Goal: Information Seeking & Learning: Learn about a topic

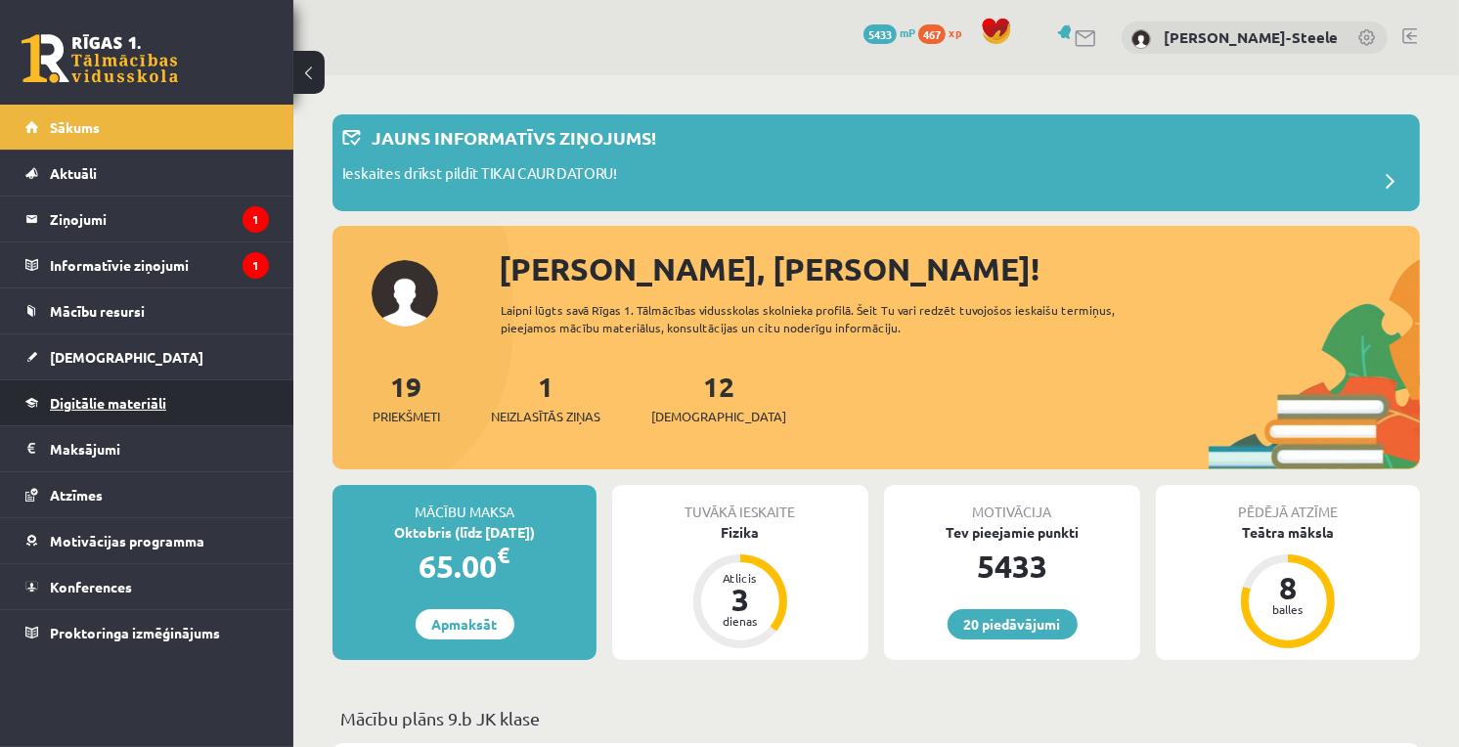
click at [125, 403] on span "Digitālie materiāli" at bounding box center [108, 403] width 116 height 18
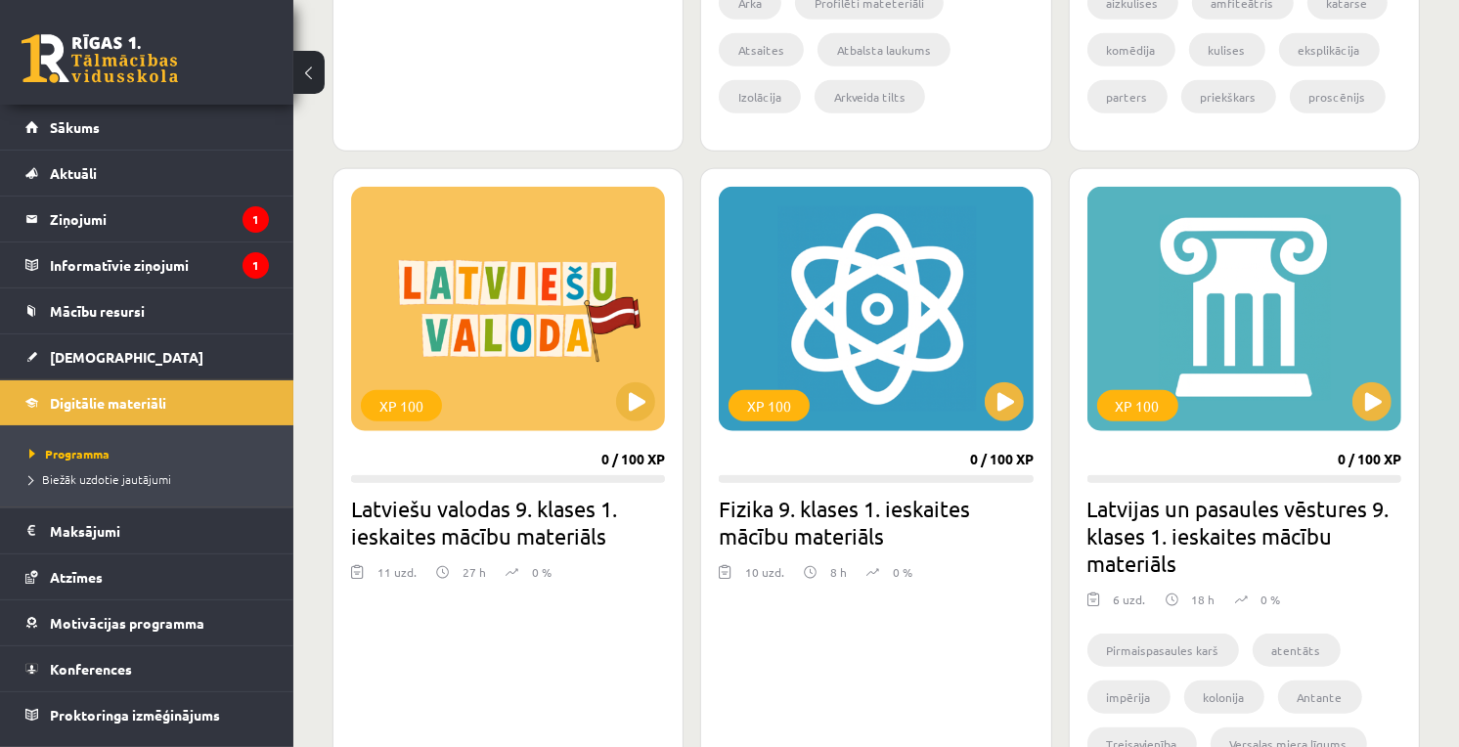
scroll to position [1847, 0]
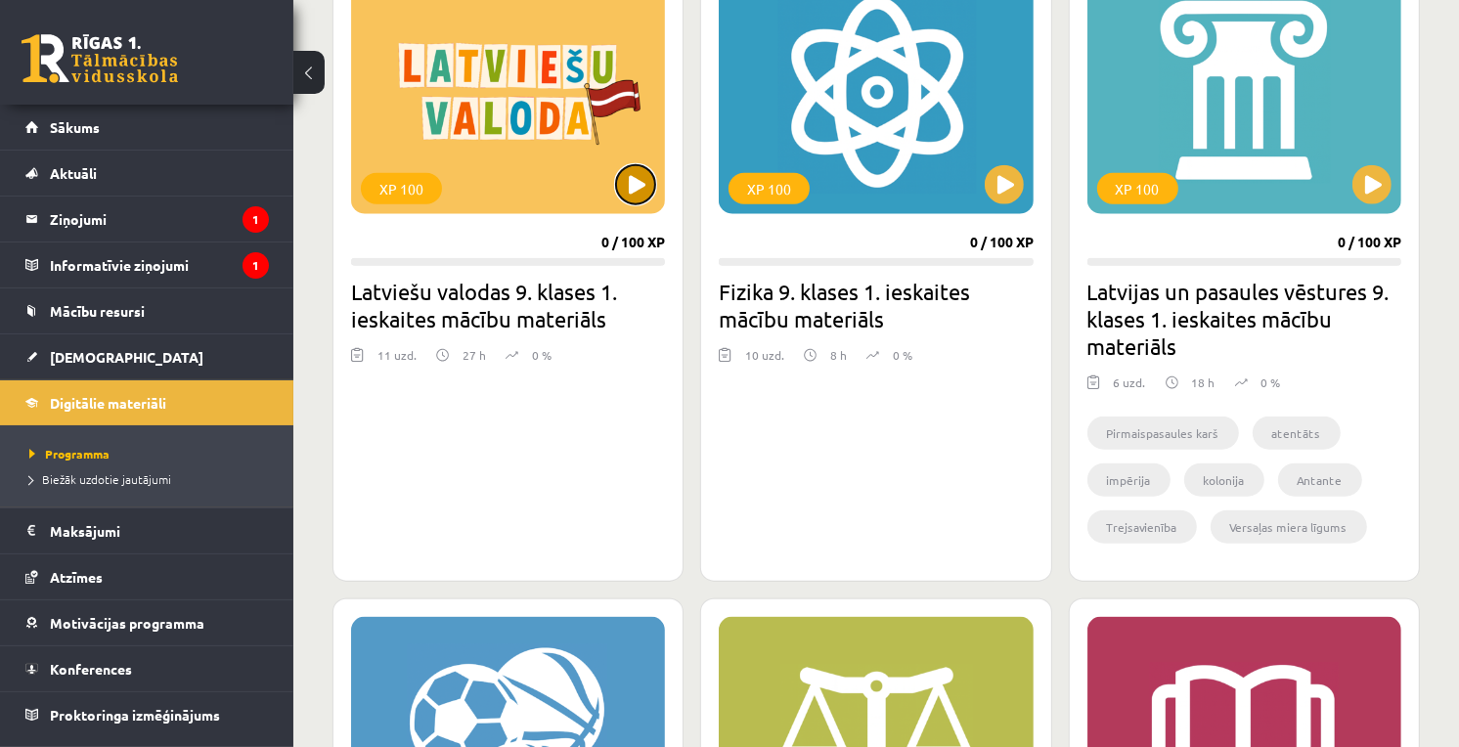
click at [628, 199] on button at bounding box center [635, 184] width 39 height 39
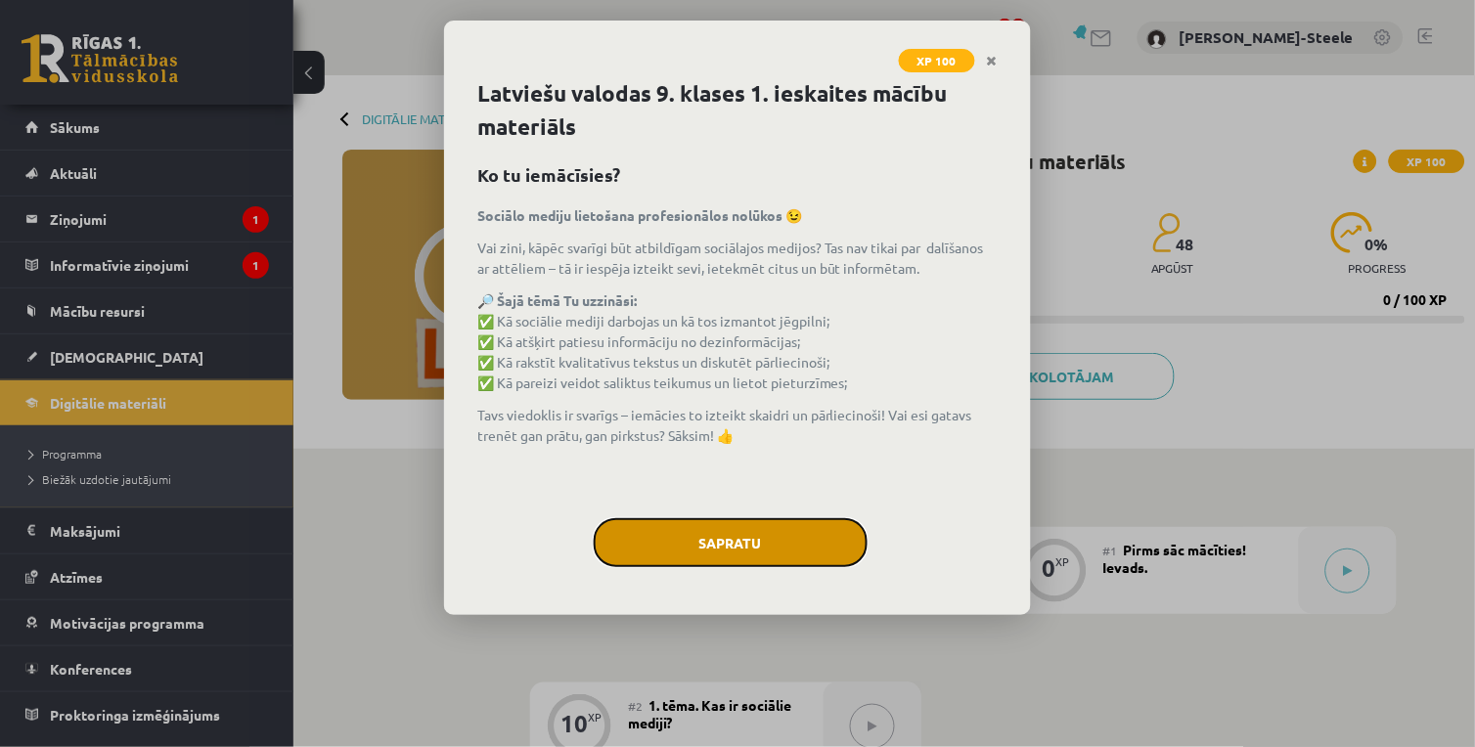
click at [727, 535] on button "Sapratu" at bounding box center [731, 542] width 274 height 49
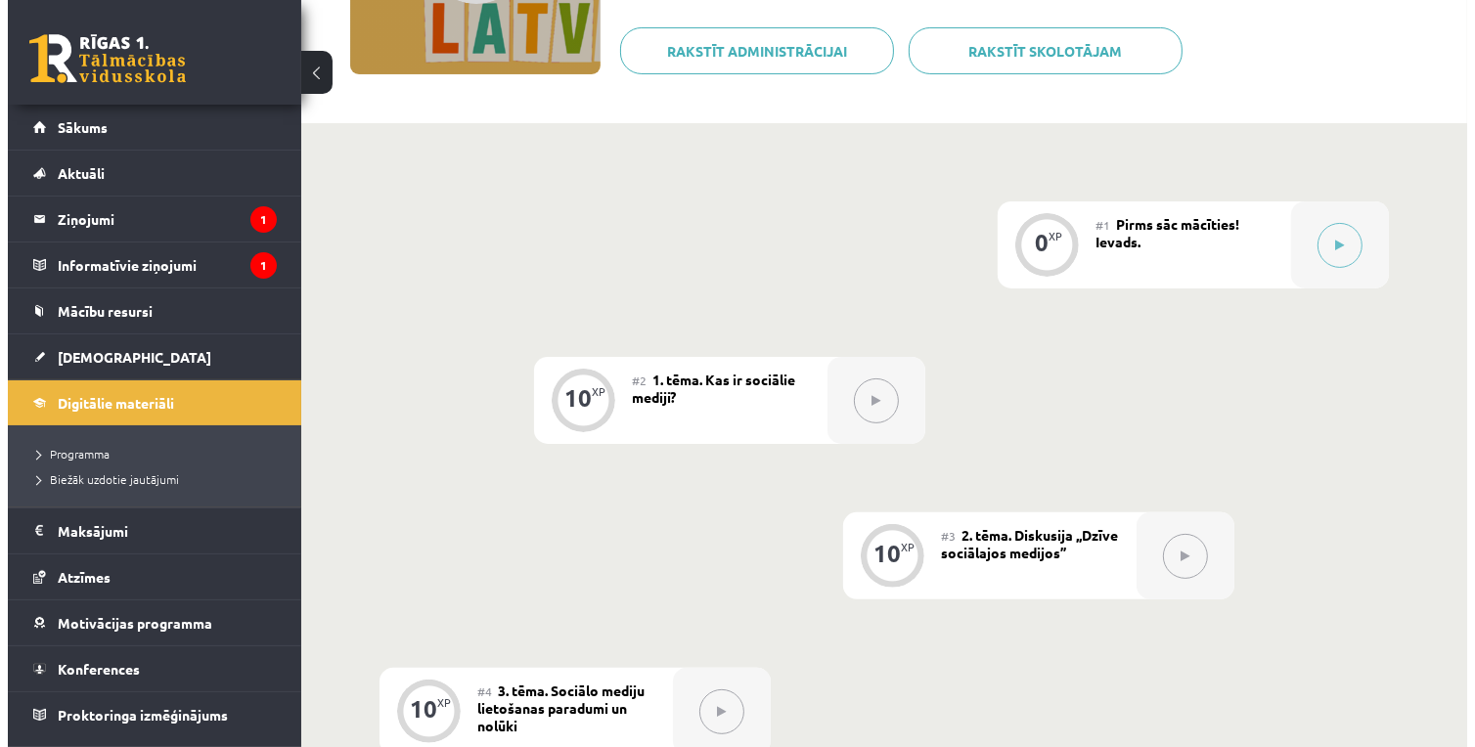
scroll to position [109, 0]
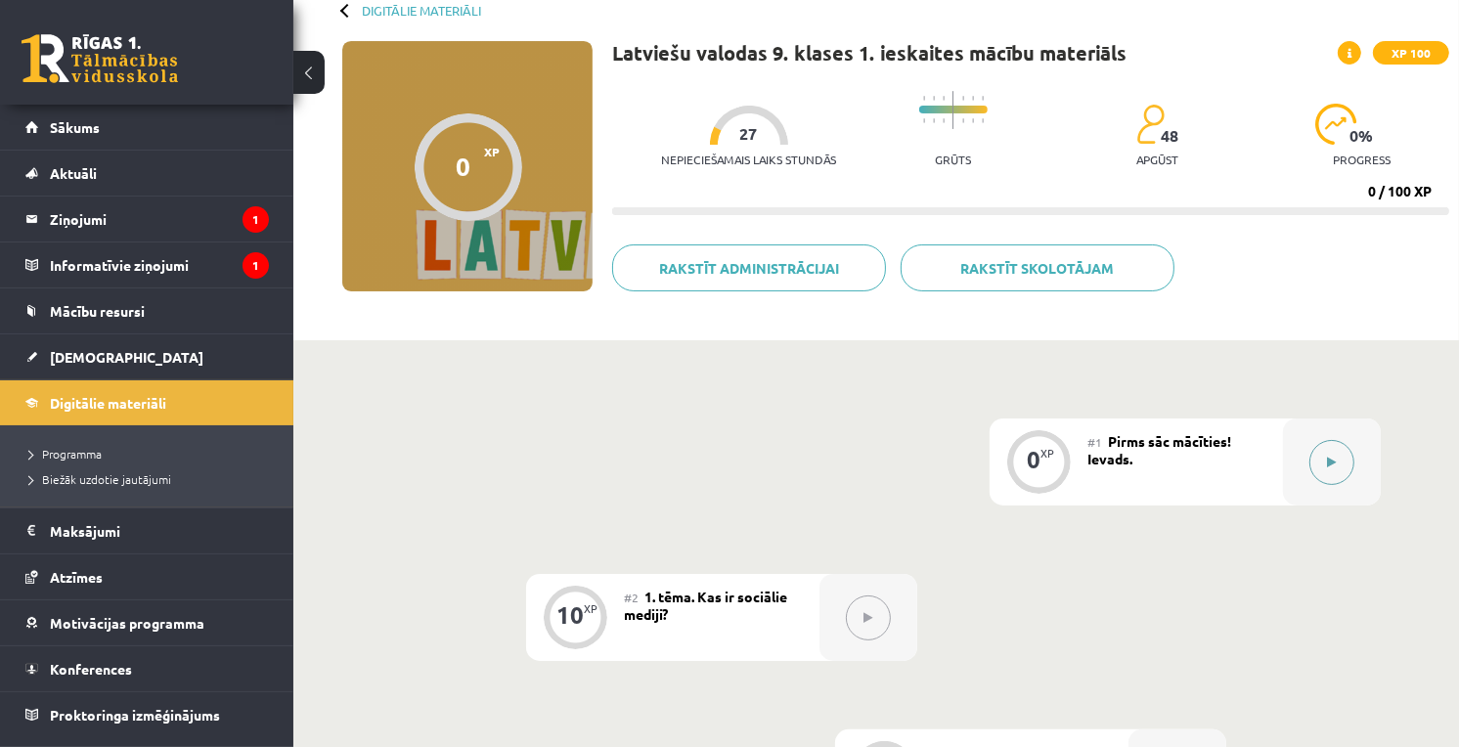
click at [1306, 463] on div at bounding box center [1332, 462] width 98 height 87
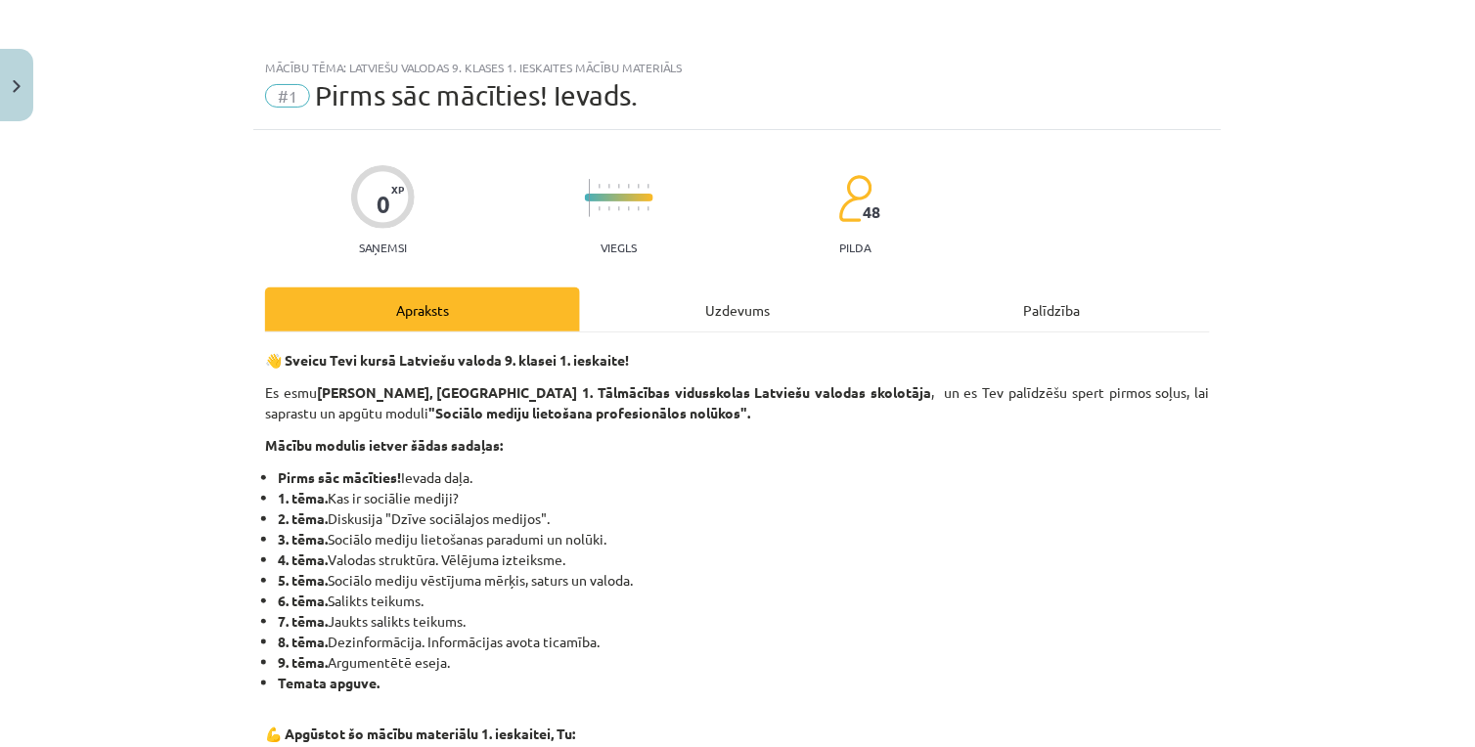
click at [735, 307] on div "Uzdevums" at bounding box center [737, 310] width 315 height 44
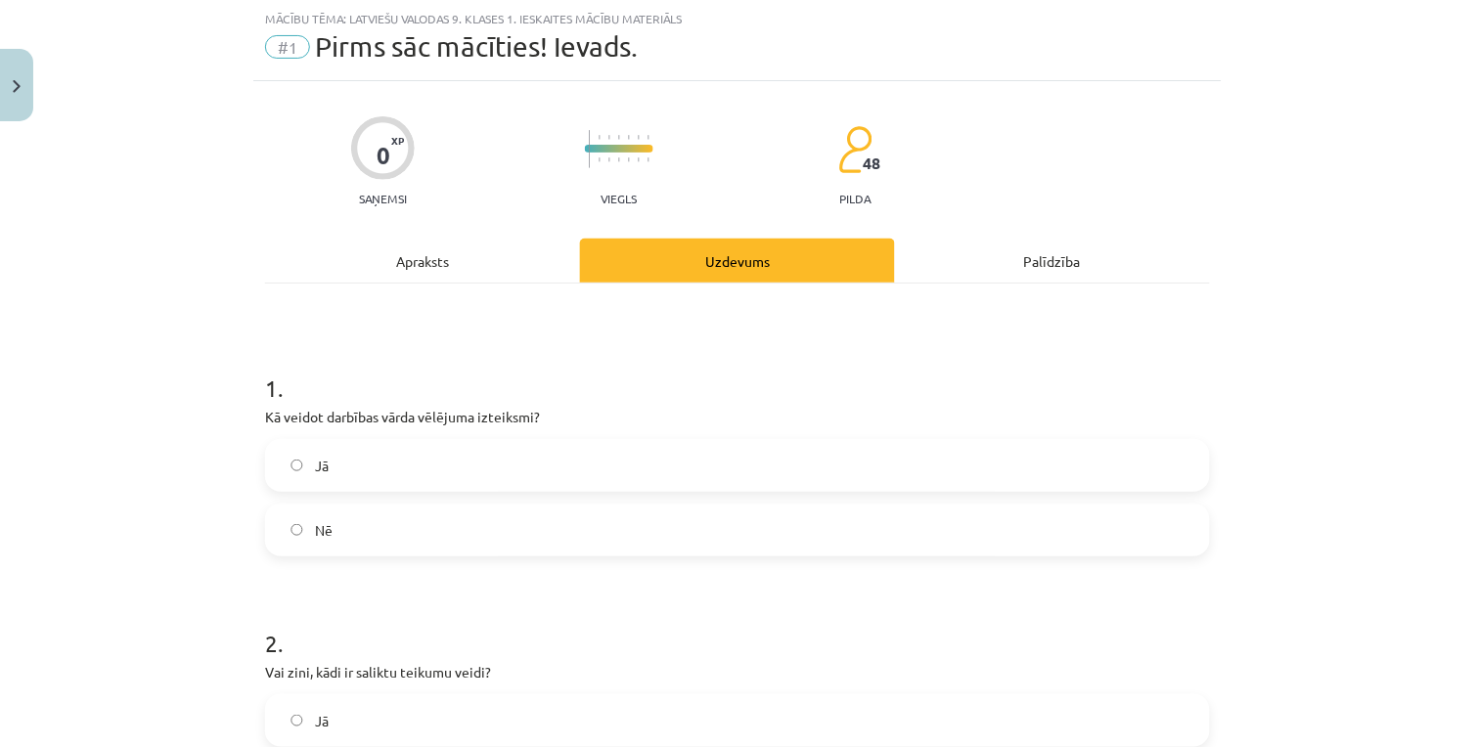
click at [447, 276] on div "Apraksts" at bounding box center [422, 261] width 315 height 44
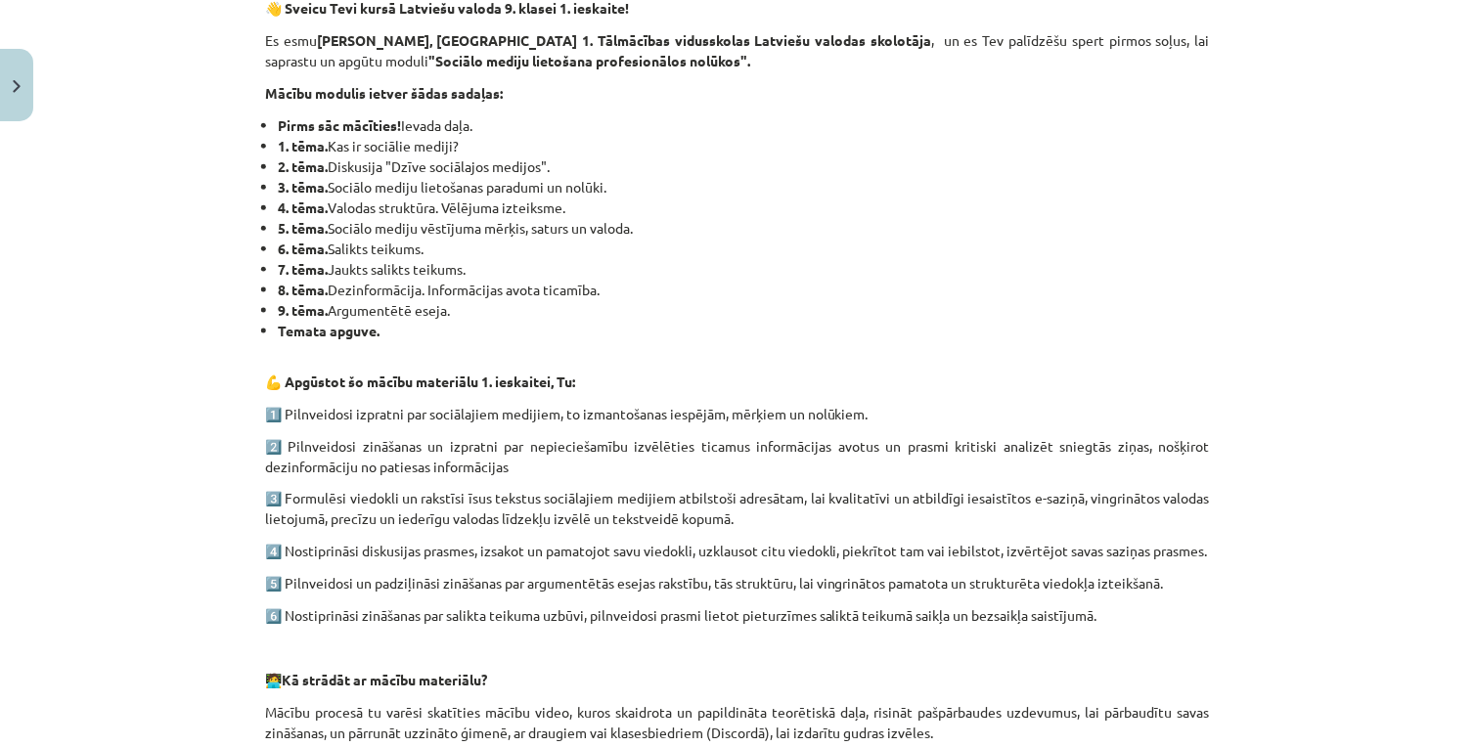
scroll to position [0, 0]
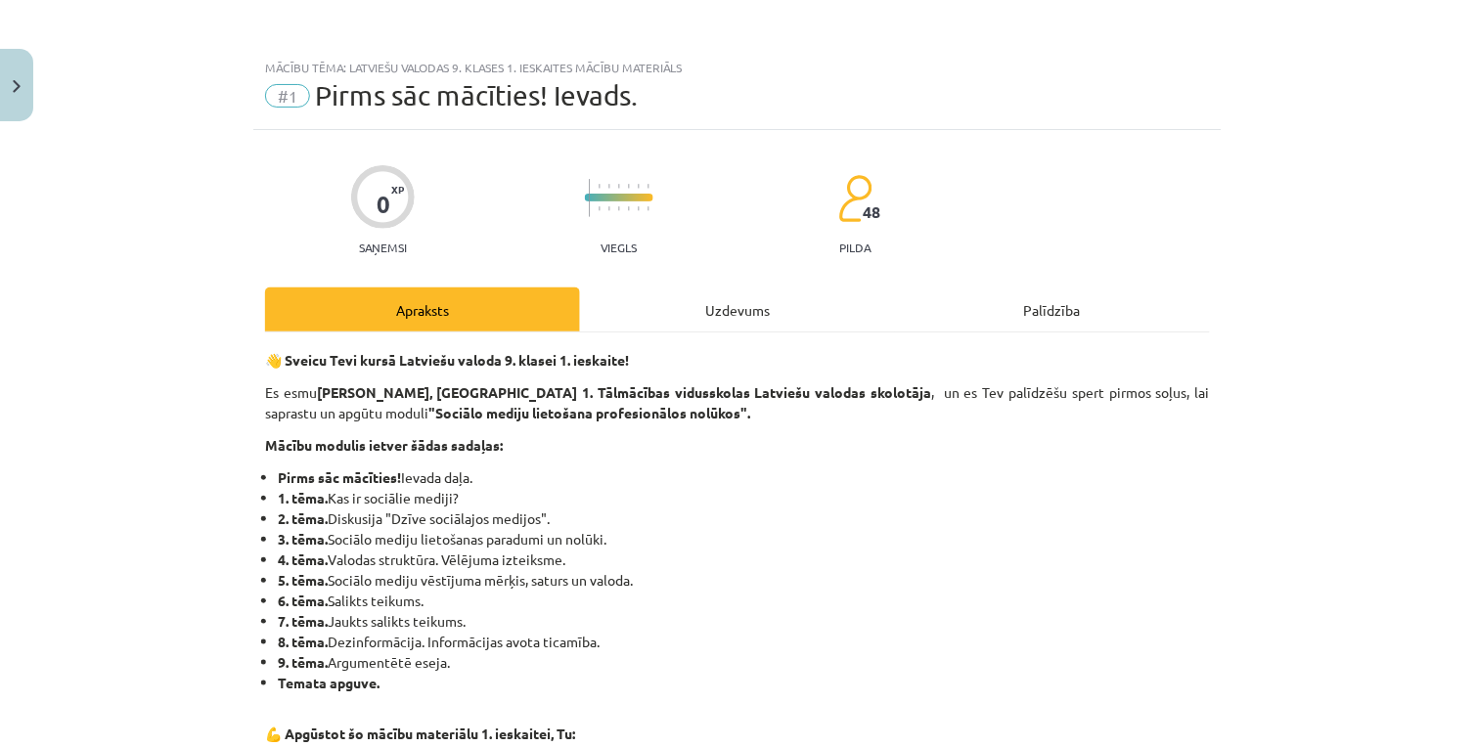
click at [696, 315] on div "Uzdevums" at bounding box center [737, 310] width 315 height 44
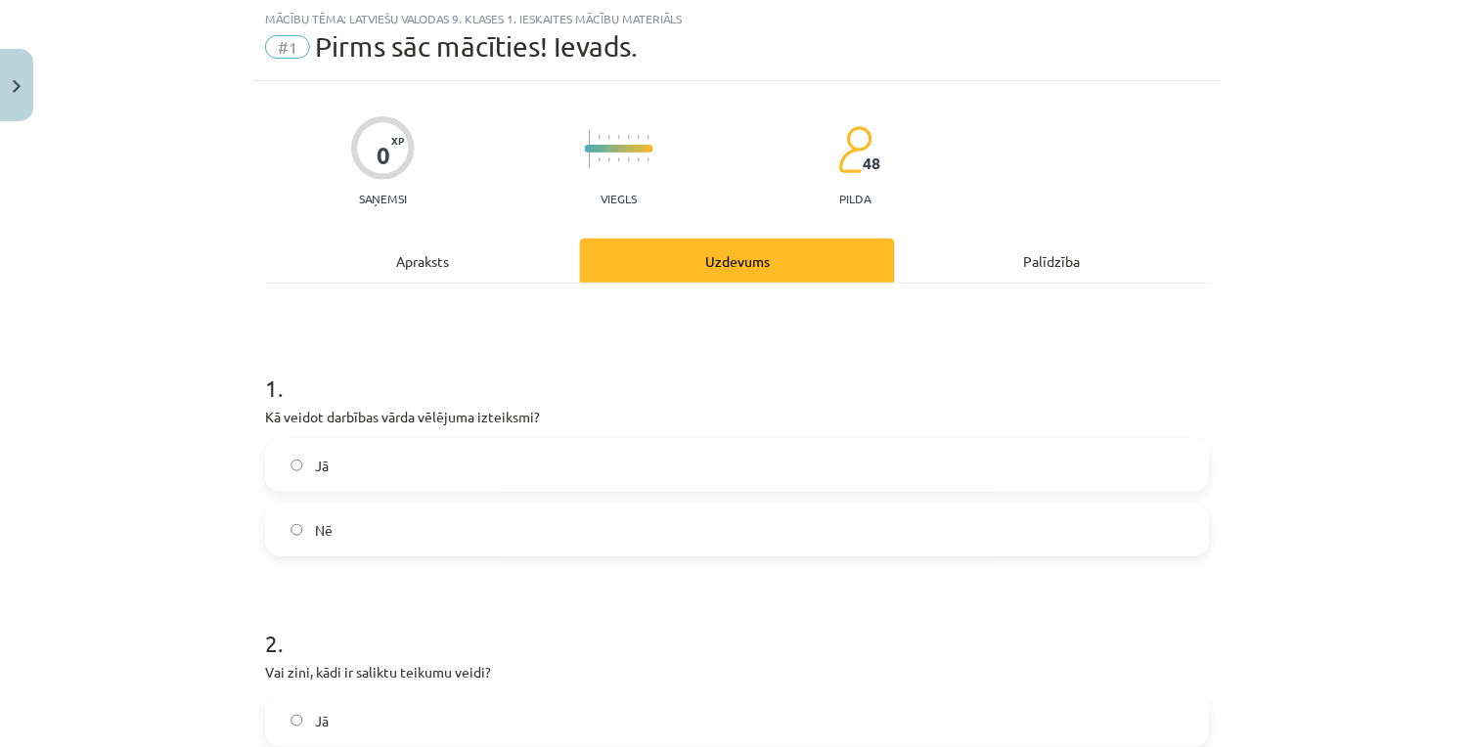
click at [495, 451] on label "Jā" at bounding box center [737, 465] width 941 height 49
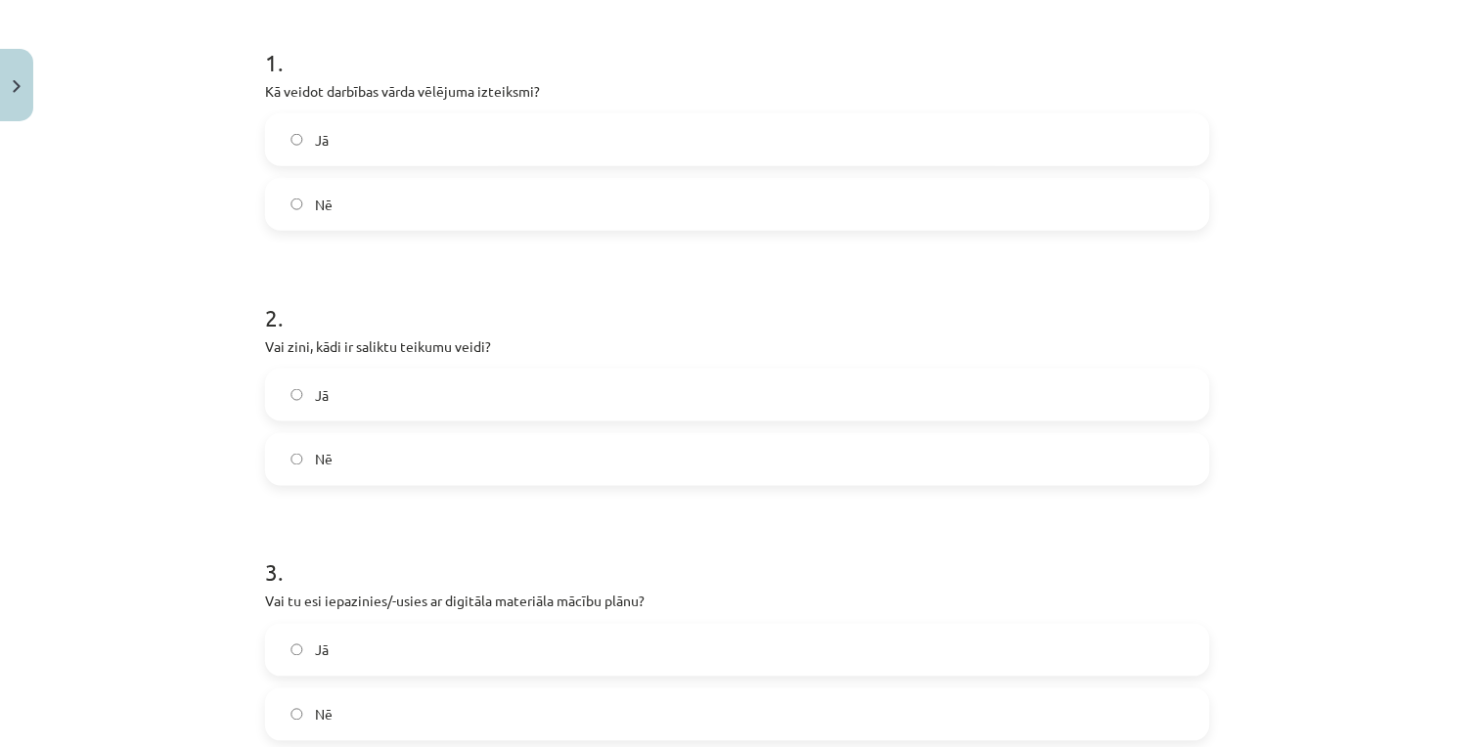
click at [516, 396] on label "Jā" at bounding box center [737, 395] width 941 height 49
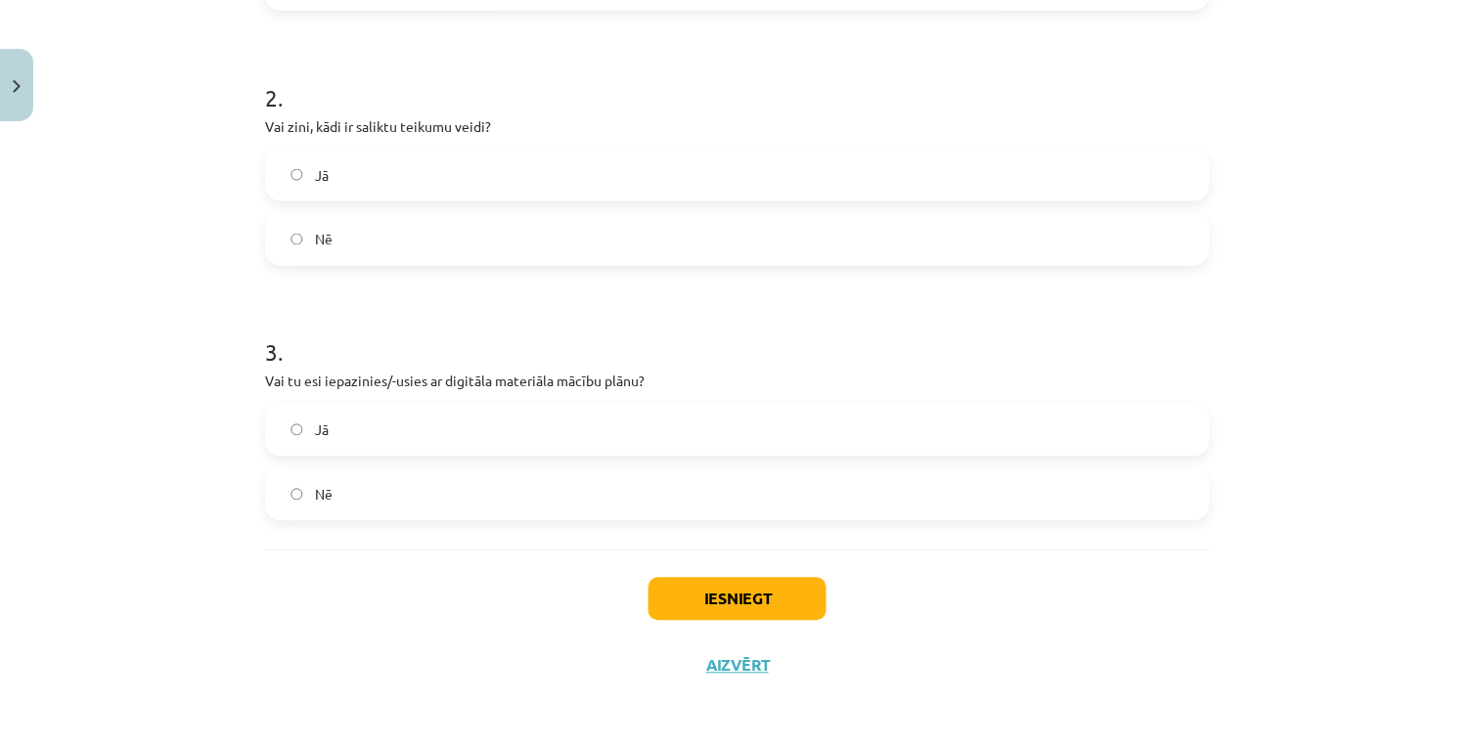
click at [503, 422] on label "Jā" at bounding box center [737, 430] width 941 height 49
click at [765, 597] on button "Iesniegt" at bounding box center [738, 599] width 178 height 43
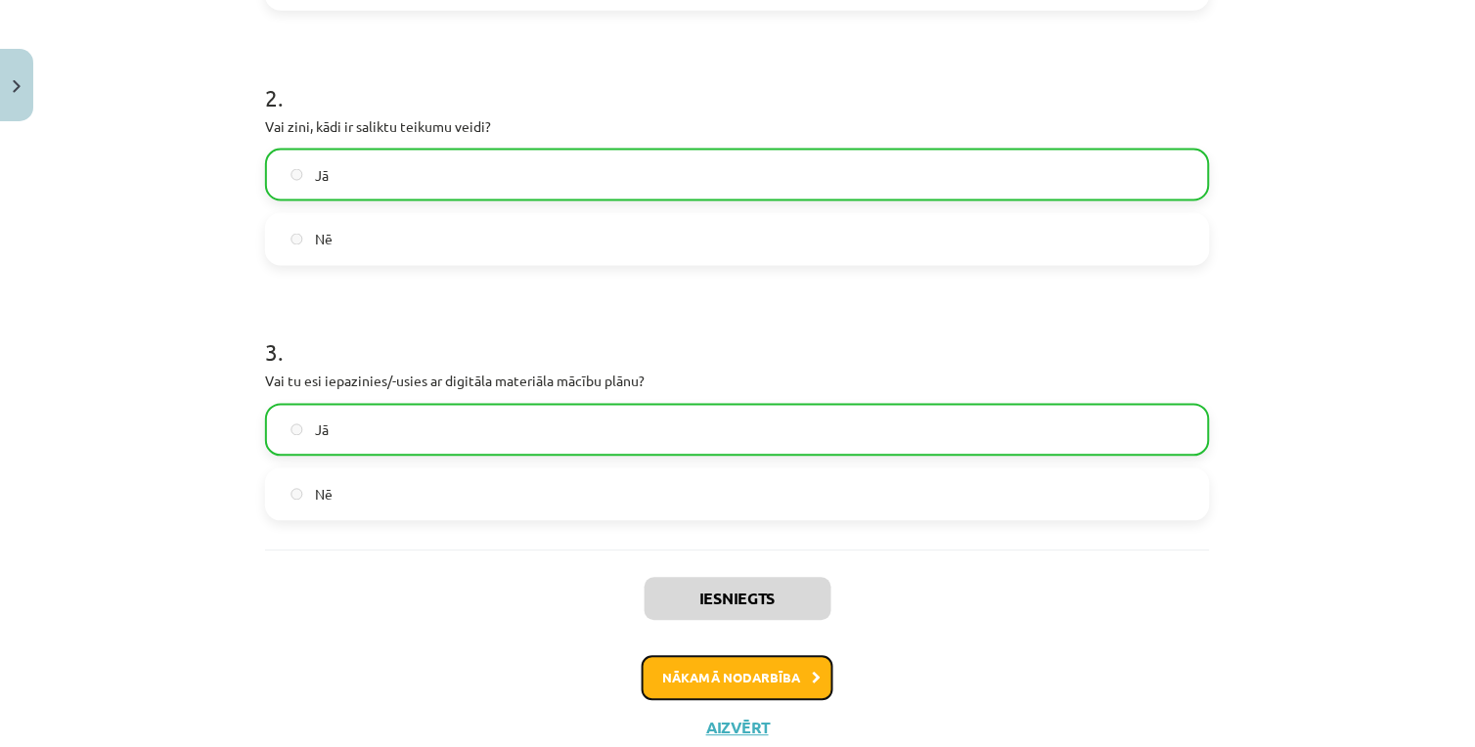
click at [706, 660] on button "Nākamā nodarbība" at bounding box center [738, 678] width 192 height 45
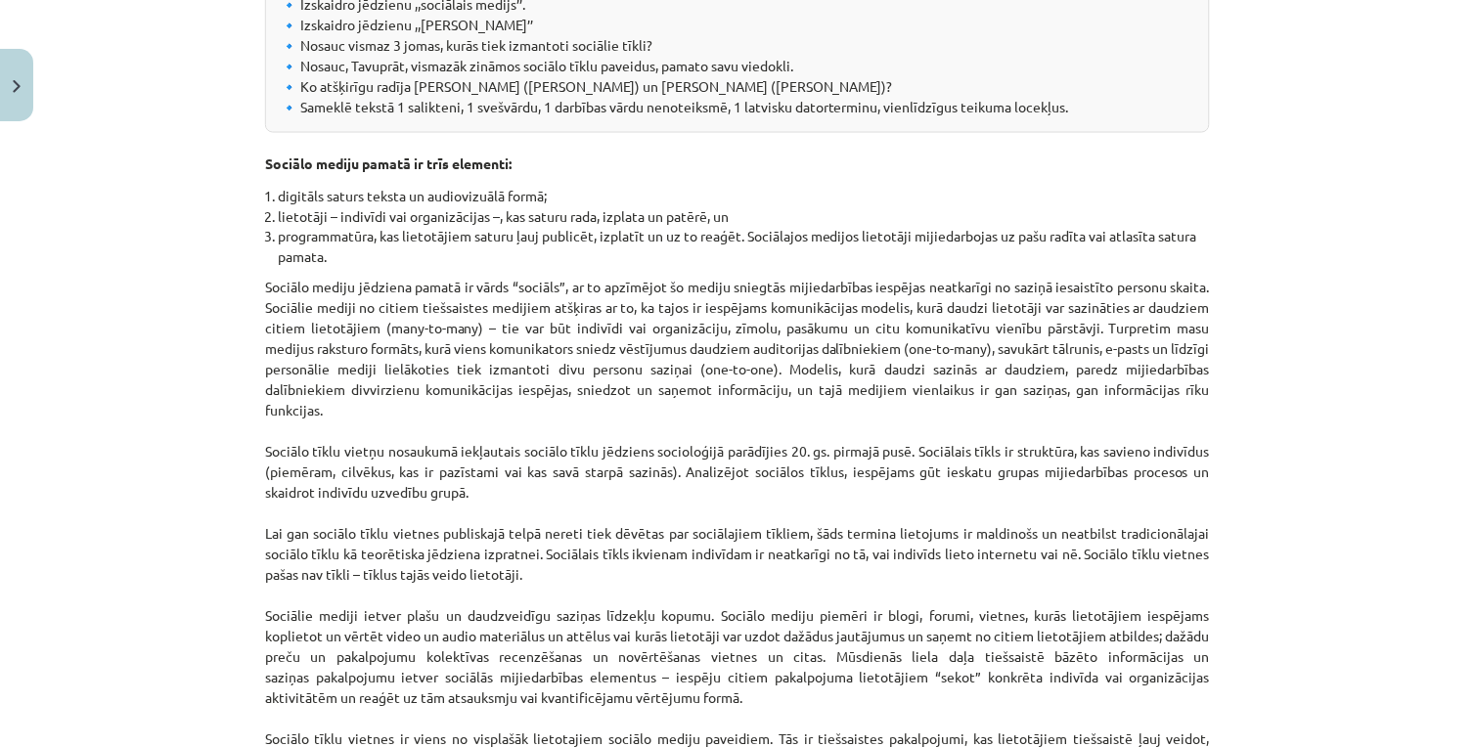
scroll to position [49, 0]
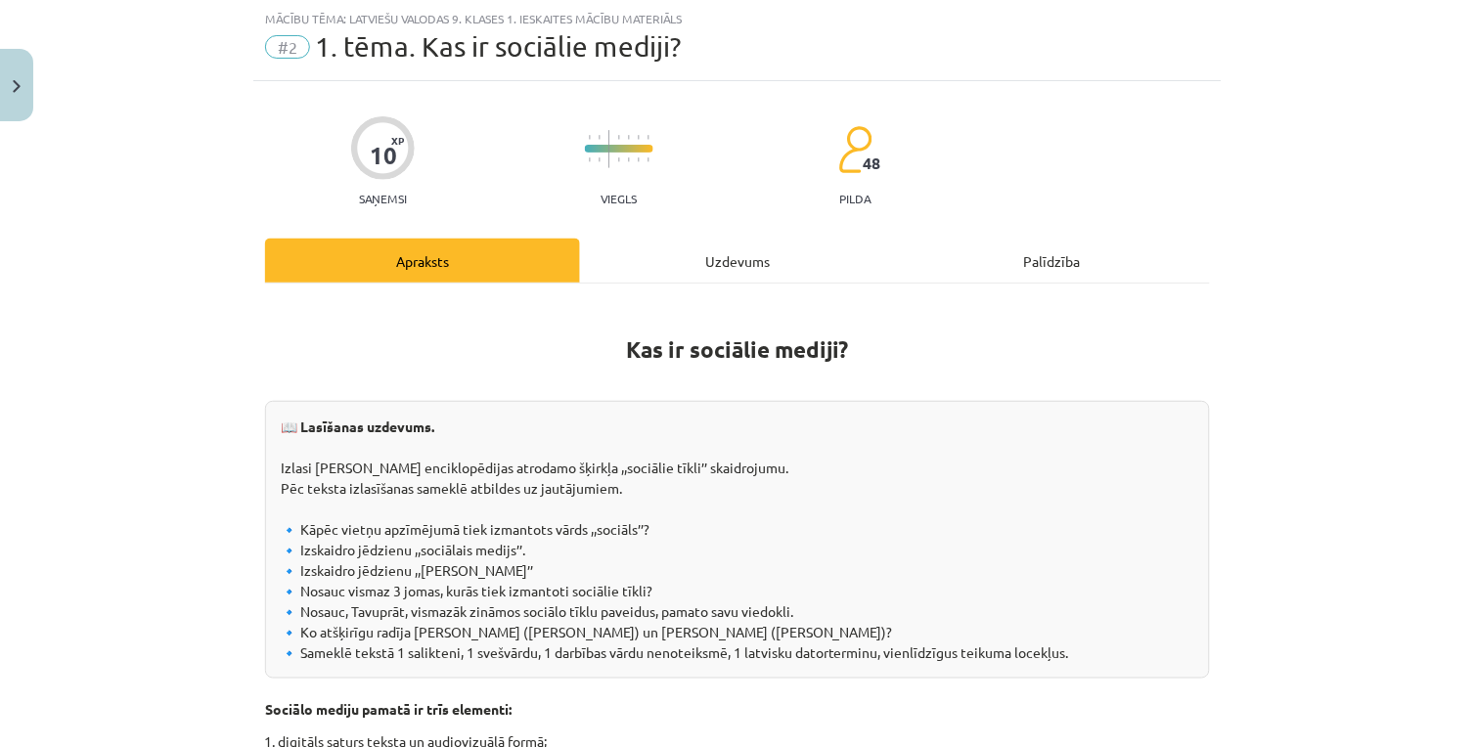
click at [687, 264] on div "Uzdevums" at bounding box center [737, 261] width 315 height 44
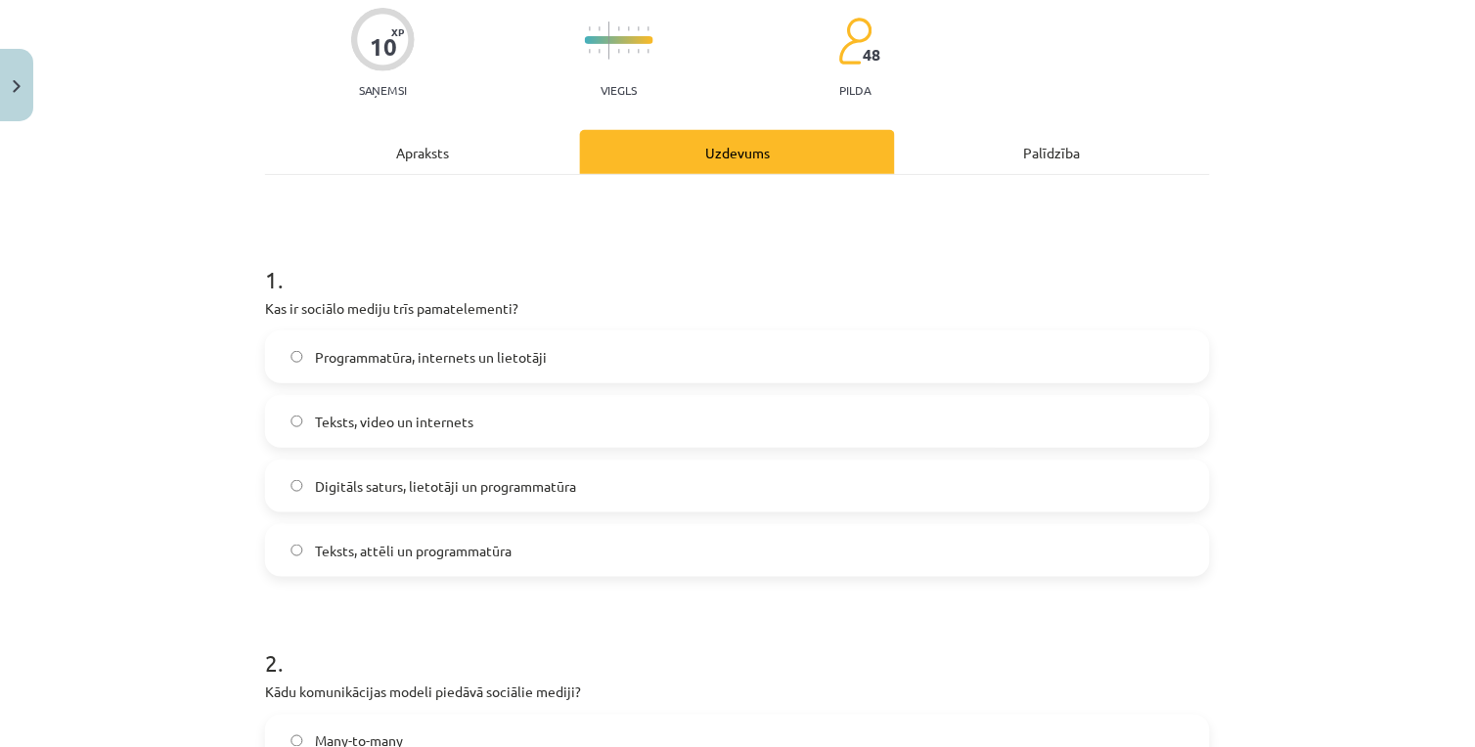
click at [442, 131] on div "Apraksts" at bounding box center [422, 152] width 315 height 44
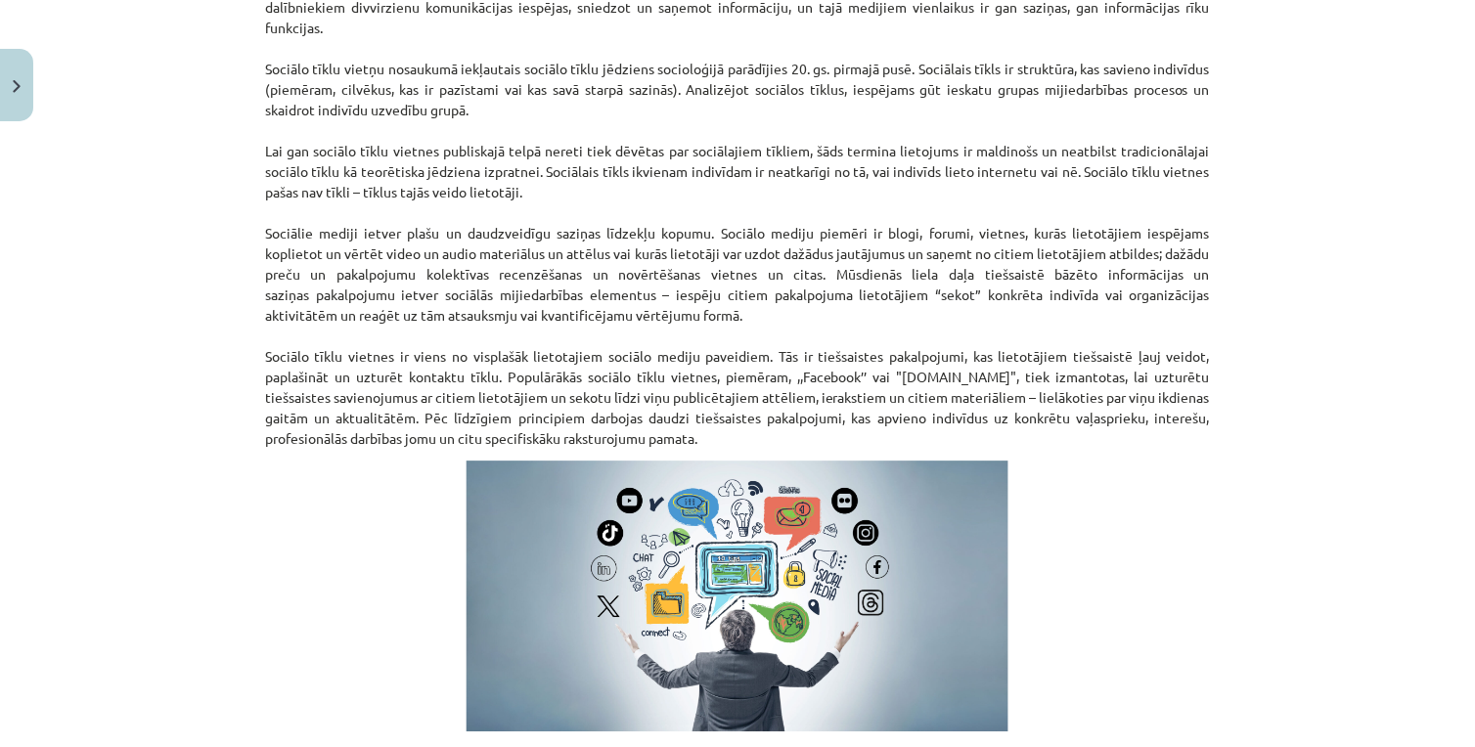
scroll to position [1268, 0]
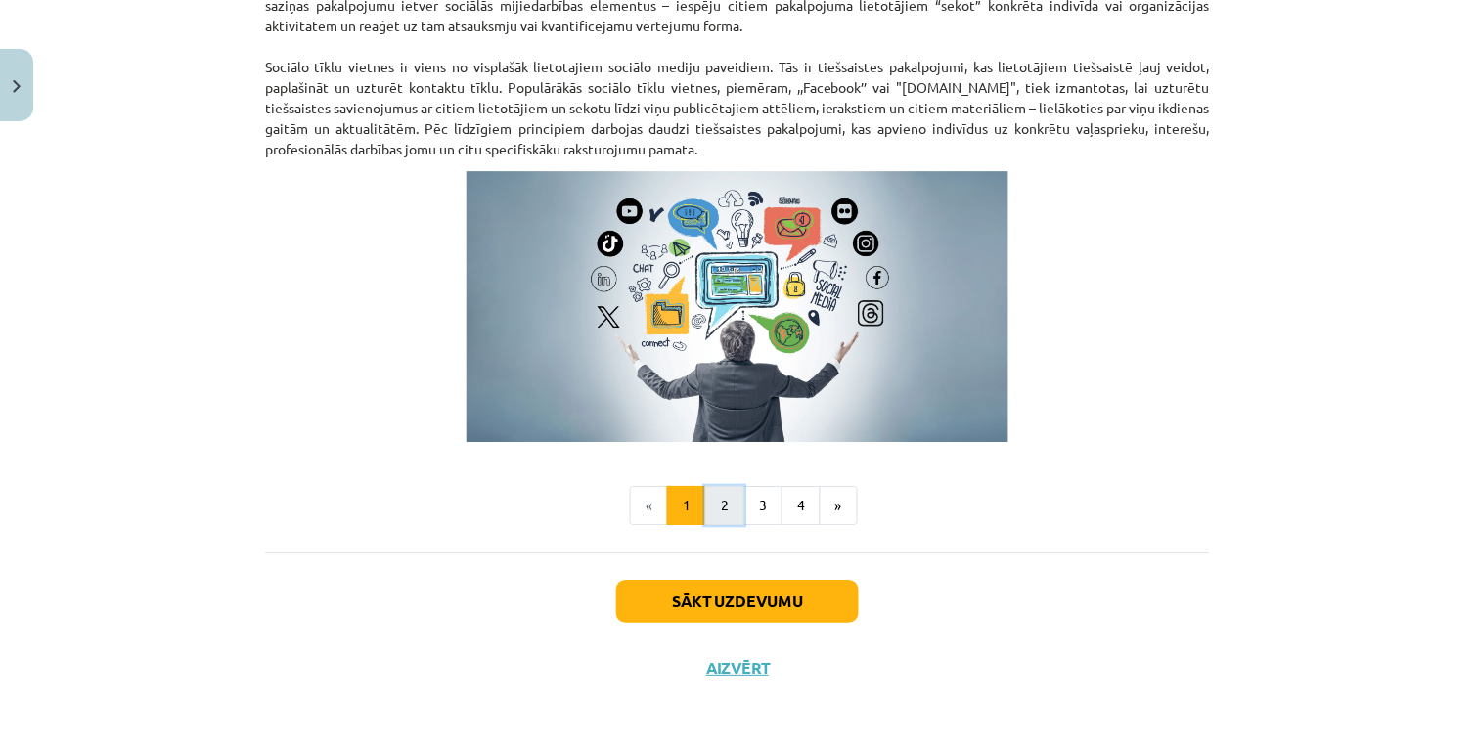
click at [729, 511] on button "2" at bounding box center [724, 505] width 39 height 39
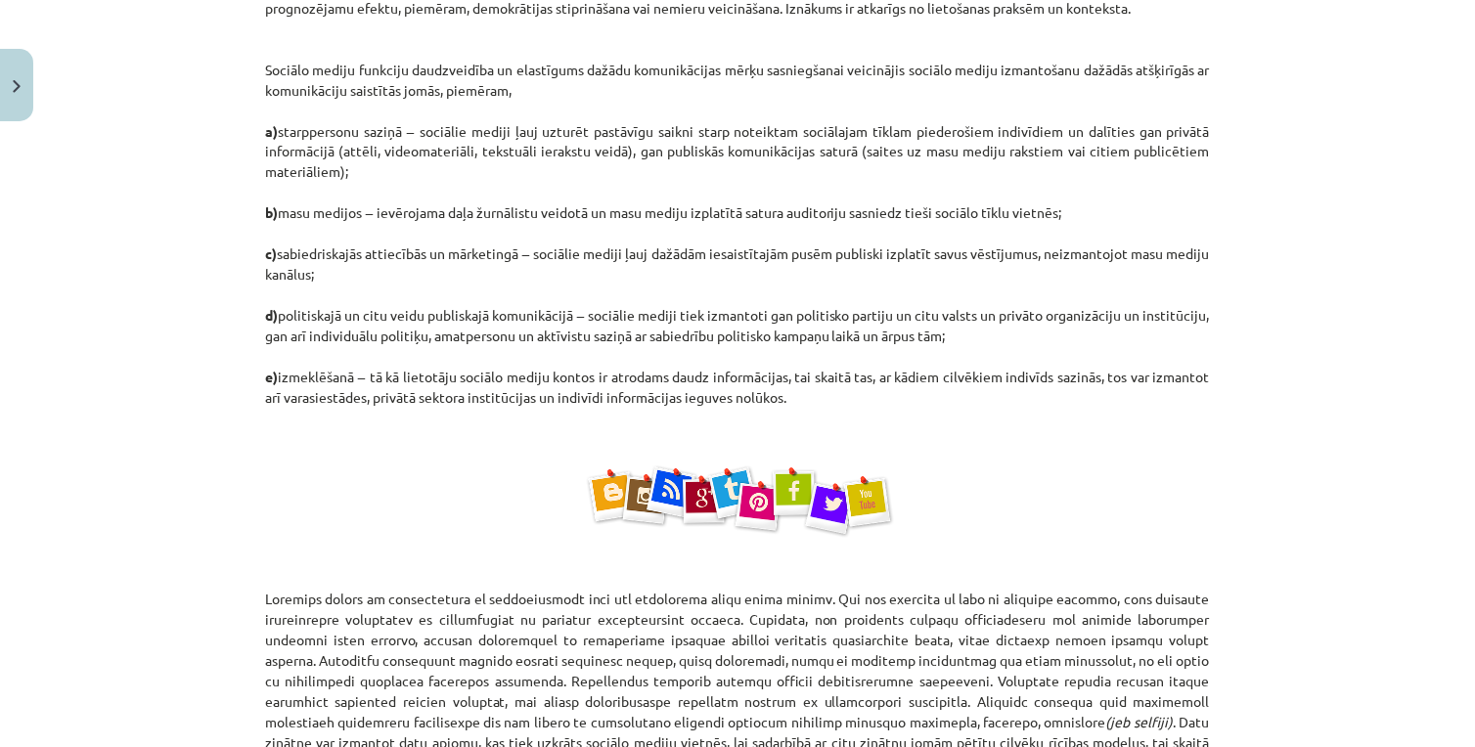
scroll to position [1214, 0]
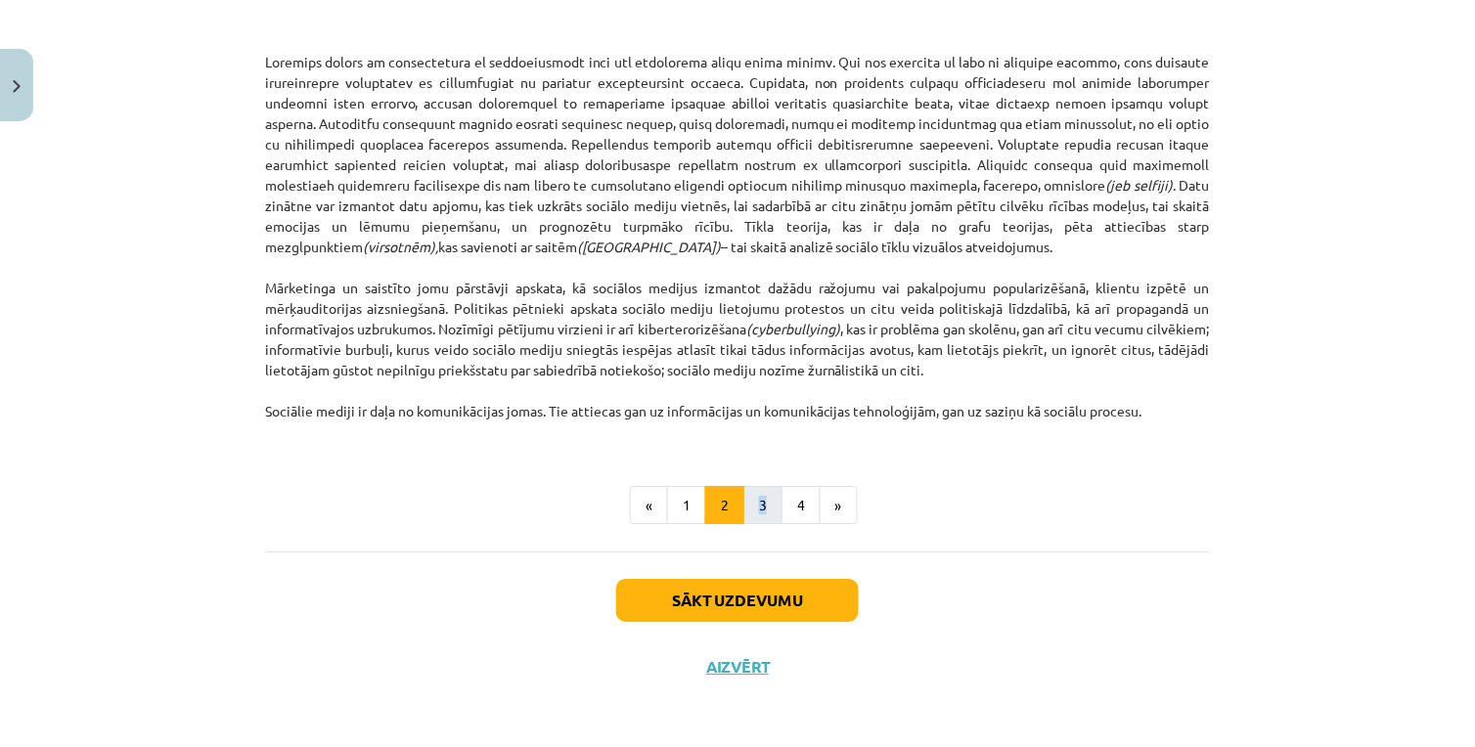
drag, startPoint x: 751, startPoint y: 486, endPoint x: 751, endPoint y: 503, distance: 16.6
click at [751, 503] on button "3" at bounding box center [762, 505] width 39 height 39
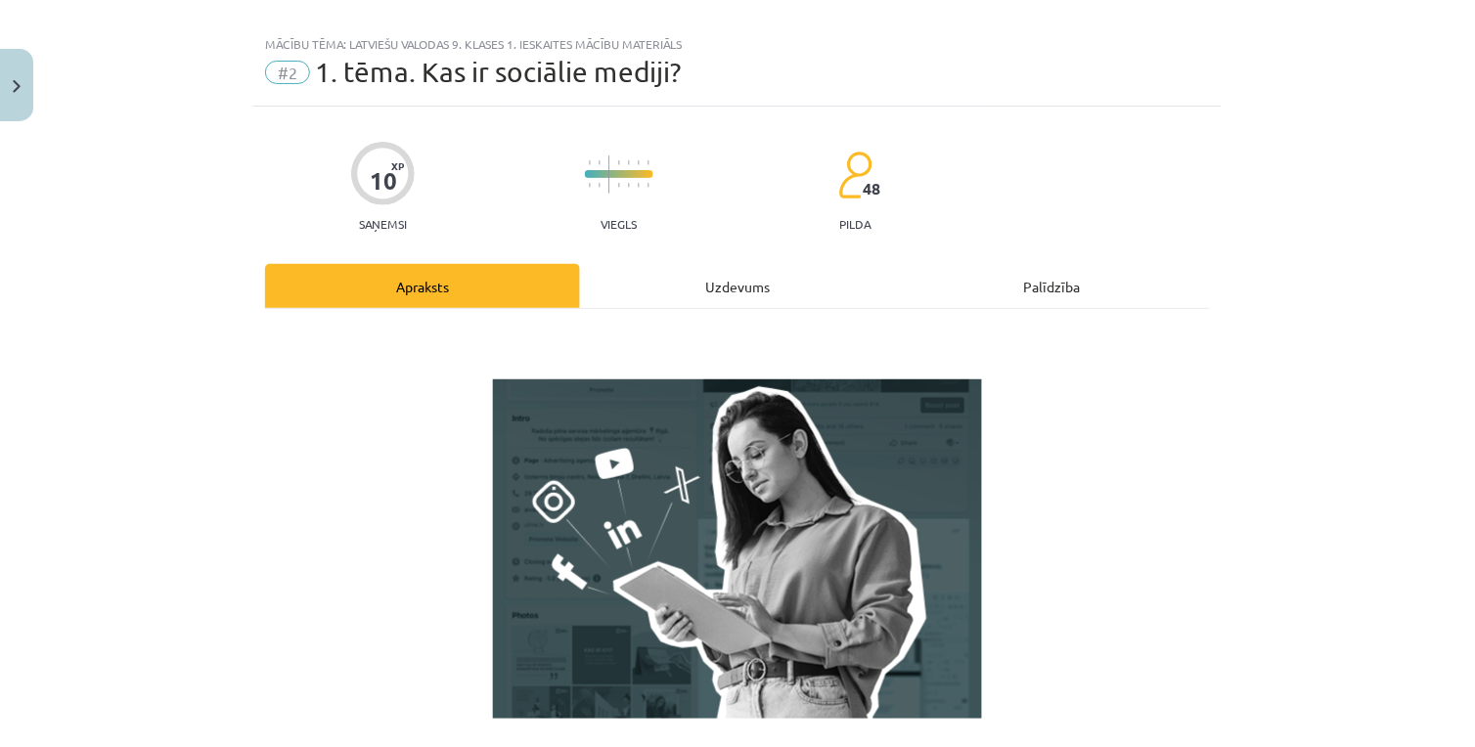
scroll to position [0, 0]
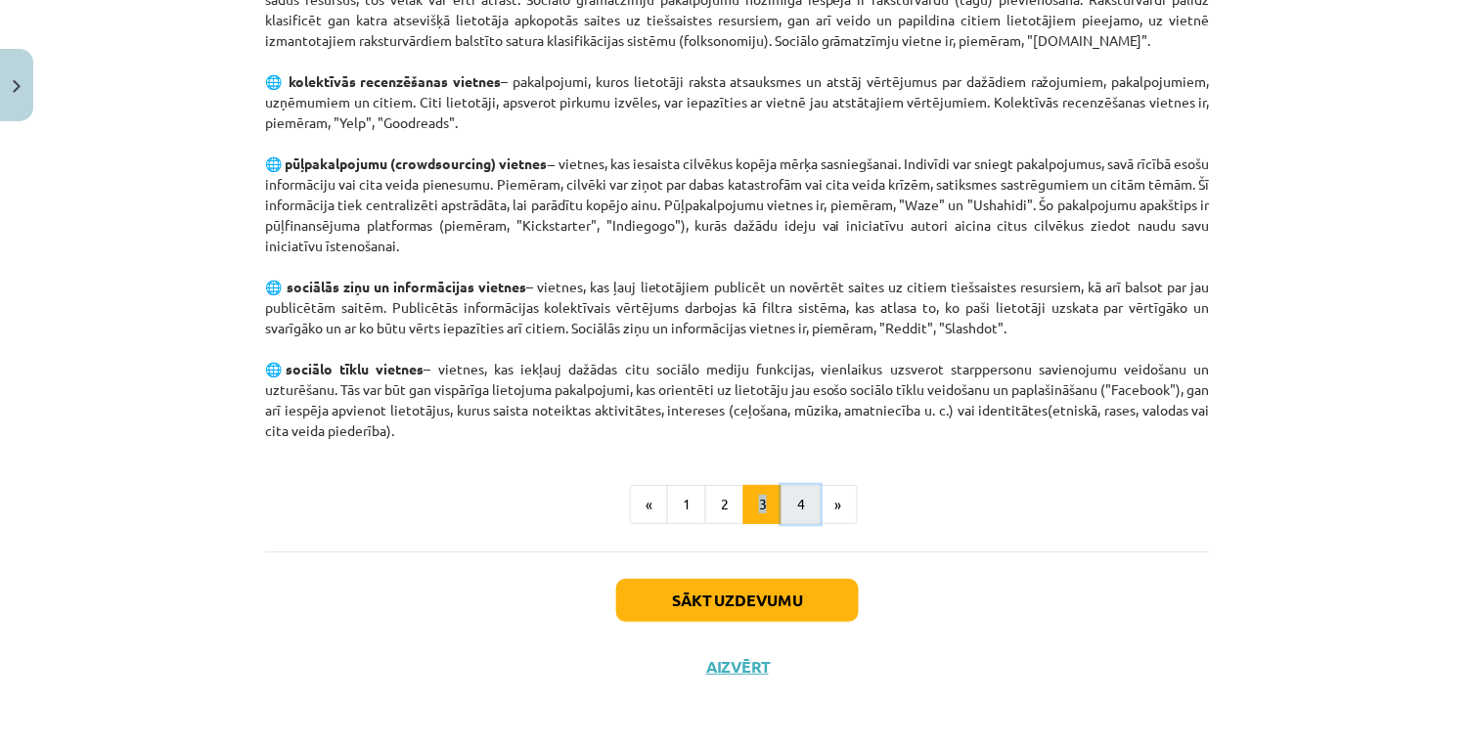
click at [782, 496] on button "4" at bounding box center [801, 504] width 39 height 39
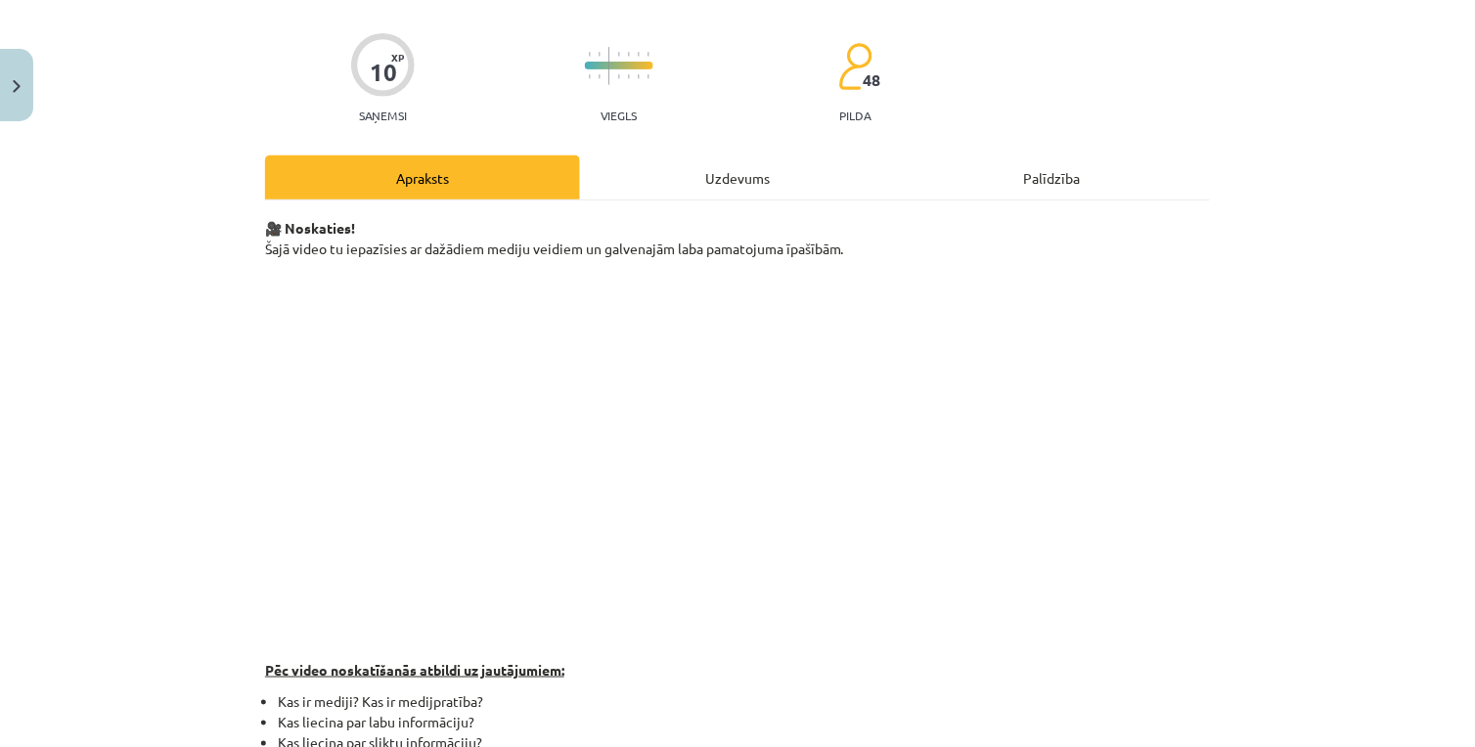
scroll to position [509, 0]
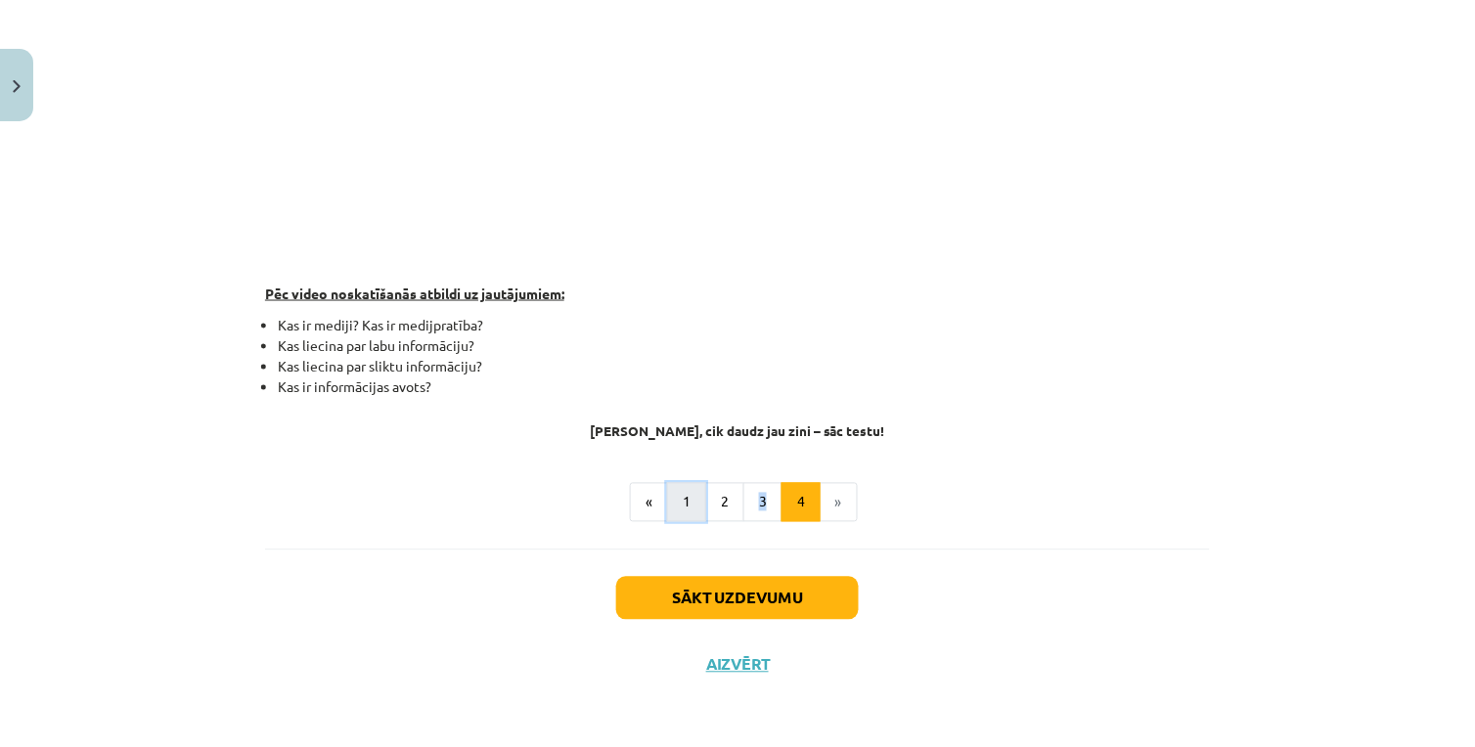
click at [685, 507] on button "1" at bounding box center [686, 502] width 39 height 39
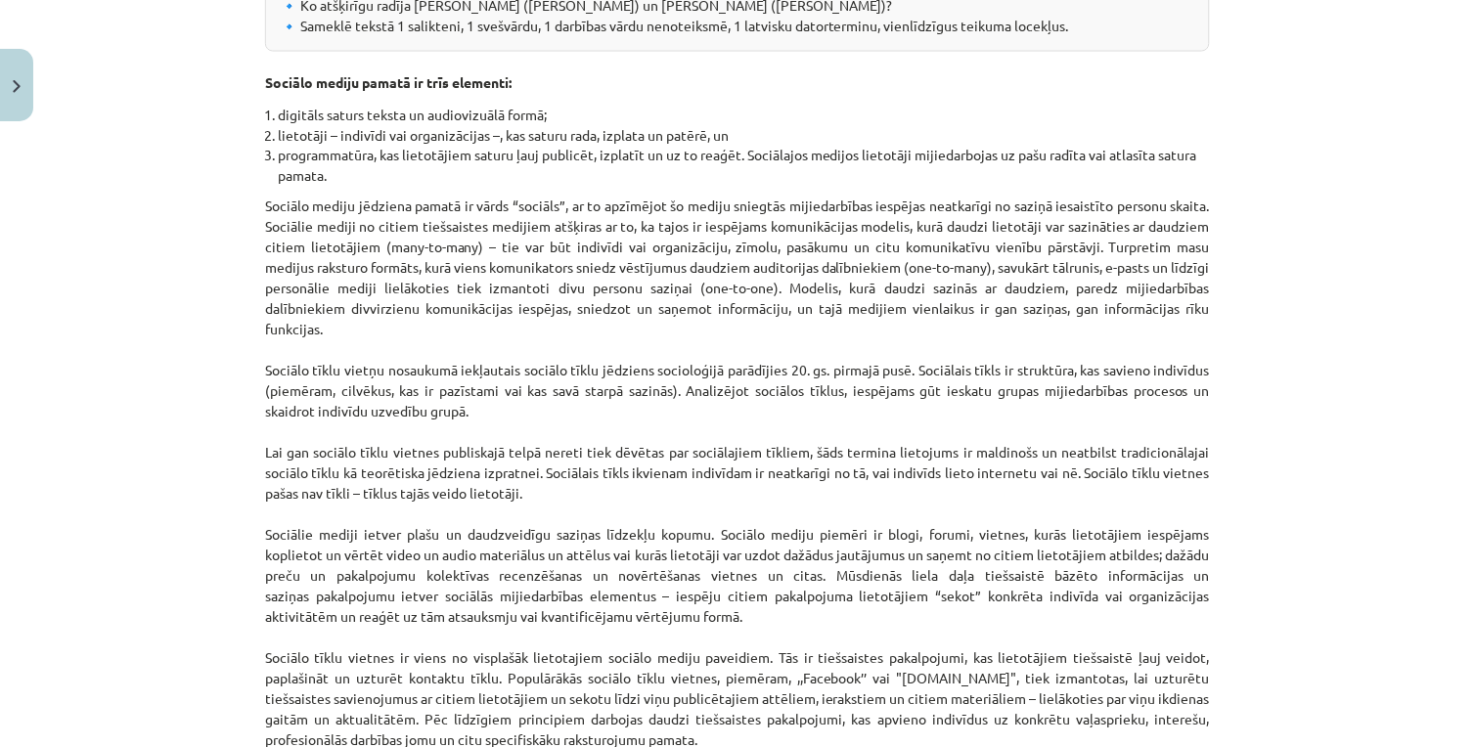
scroll to position [1268, 0]
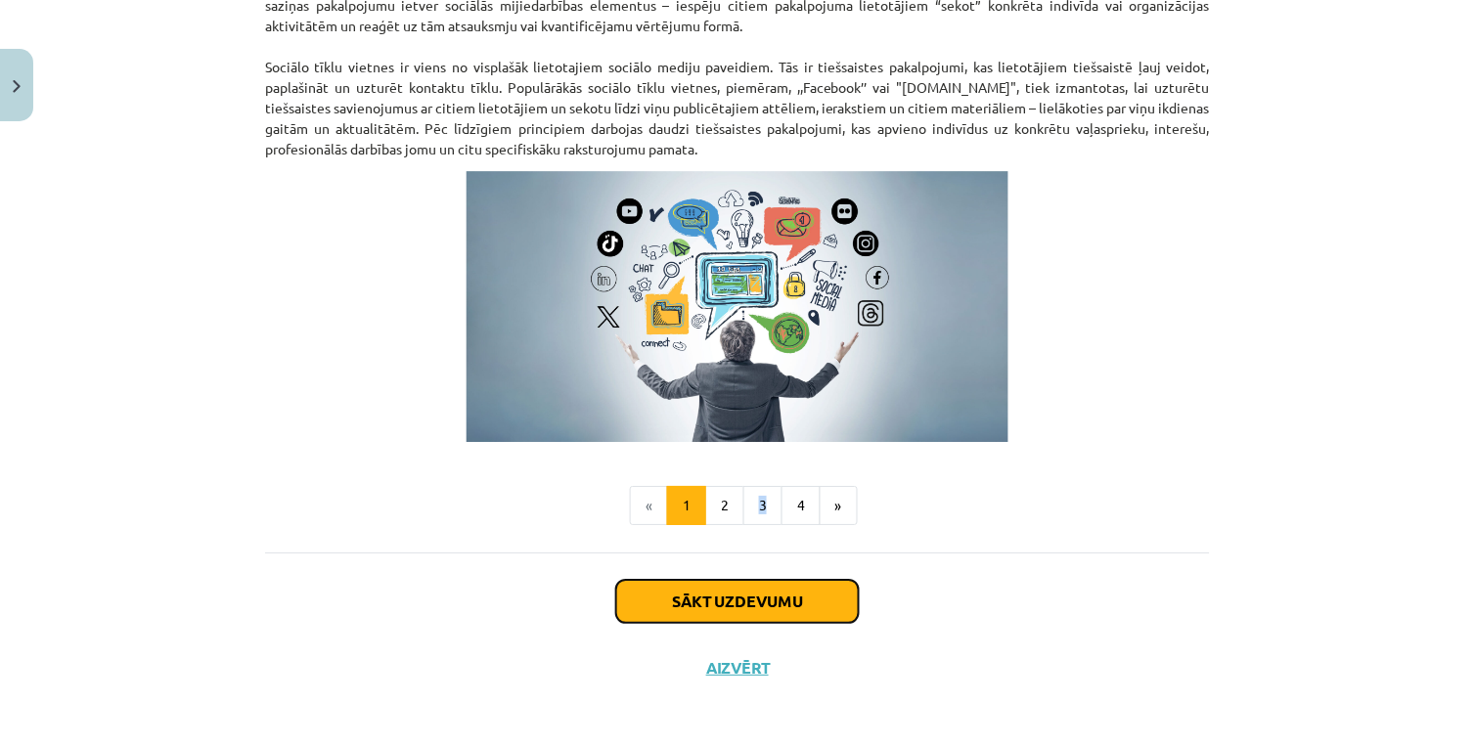
click at [780, 592] on button "Sākt uzdevumu" at bounding box center [737, 601] width 243 height 43
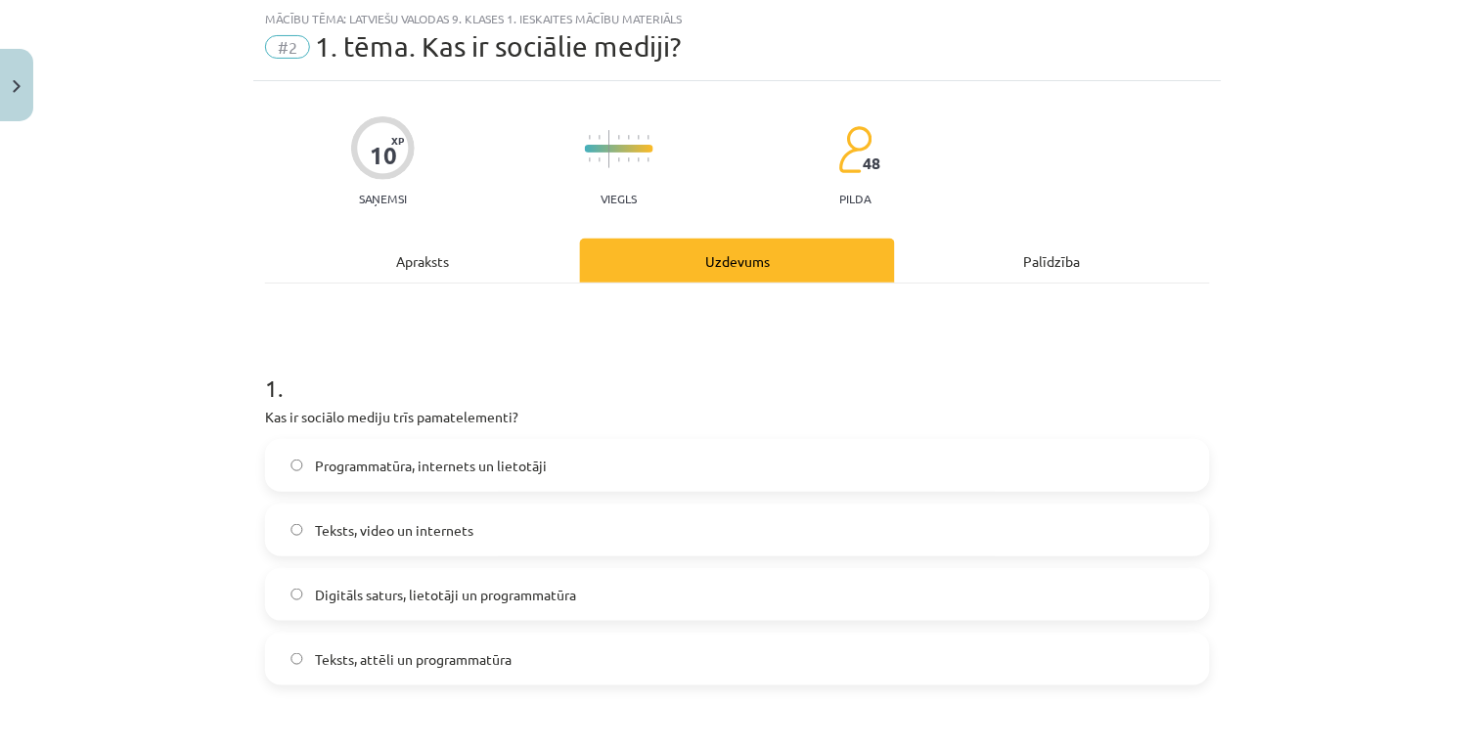
drag, startPoint x: 660, startPoint y: 455, endPoint x: 647, endPoint y: 452, distance: 14.0
drag, startPoint x: 647, startPoint y: 452, endPoint x: 510, endPoint y: 384, distance: 152.7
click at [510, 384] on h1 "1 ." at bounding box center [737, 370] width 945 height 61
click at [496, 468] on span "Programmatūra, internets un lietotāji" at bounding box center [431, 466] width 232 height 21
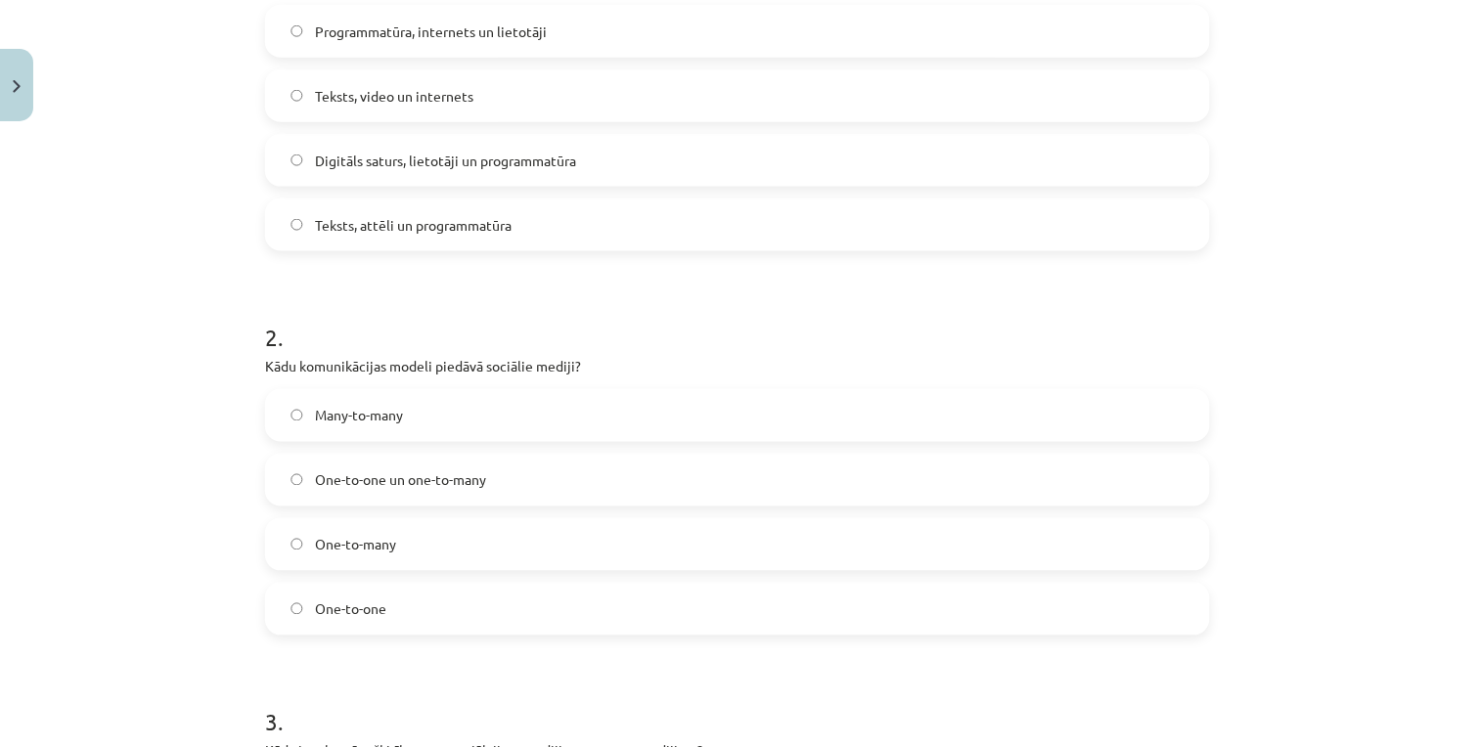
drag, startPoint x: 620, startPoint y: 407, endPoint x: 382, endPoint y: 343, distance: 246.1
click at [382, 342] on h1 "2 ." at bounding box center [737, 321] width 945 height 61
click at [352, 480] on span "One-to-one un one-to-many" at bounding box center [400, 481] width 171 height 21
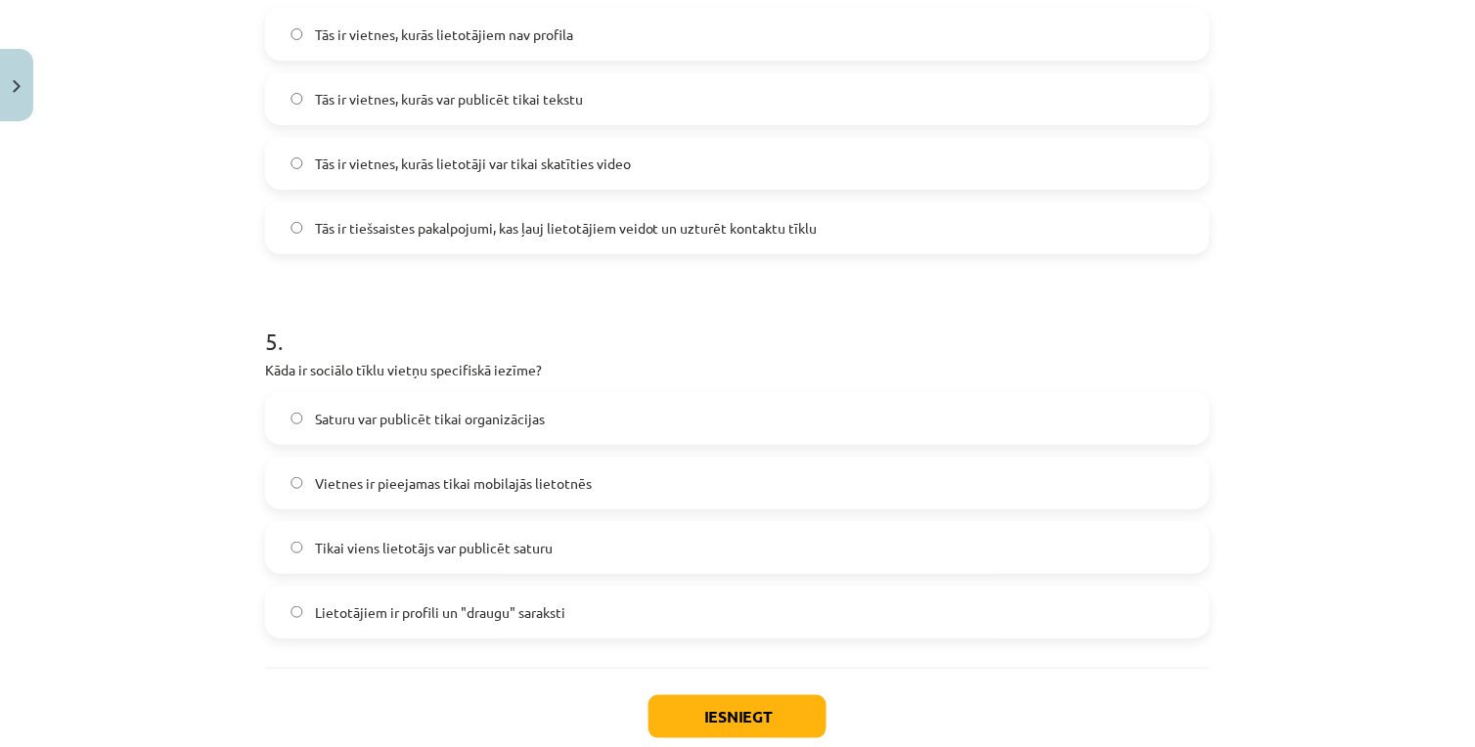
scroll to position [1751, 0]
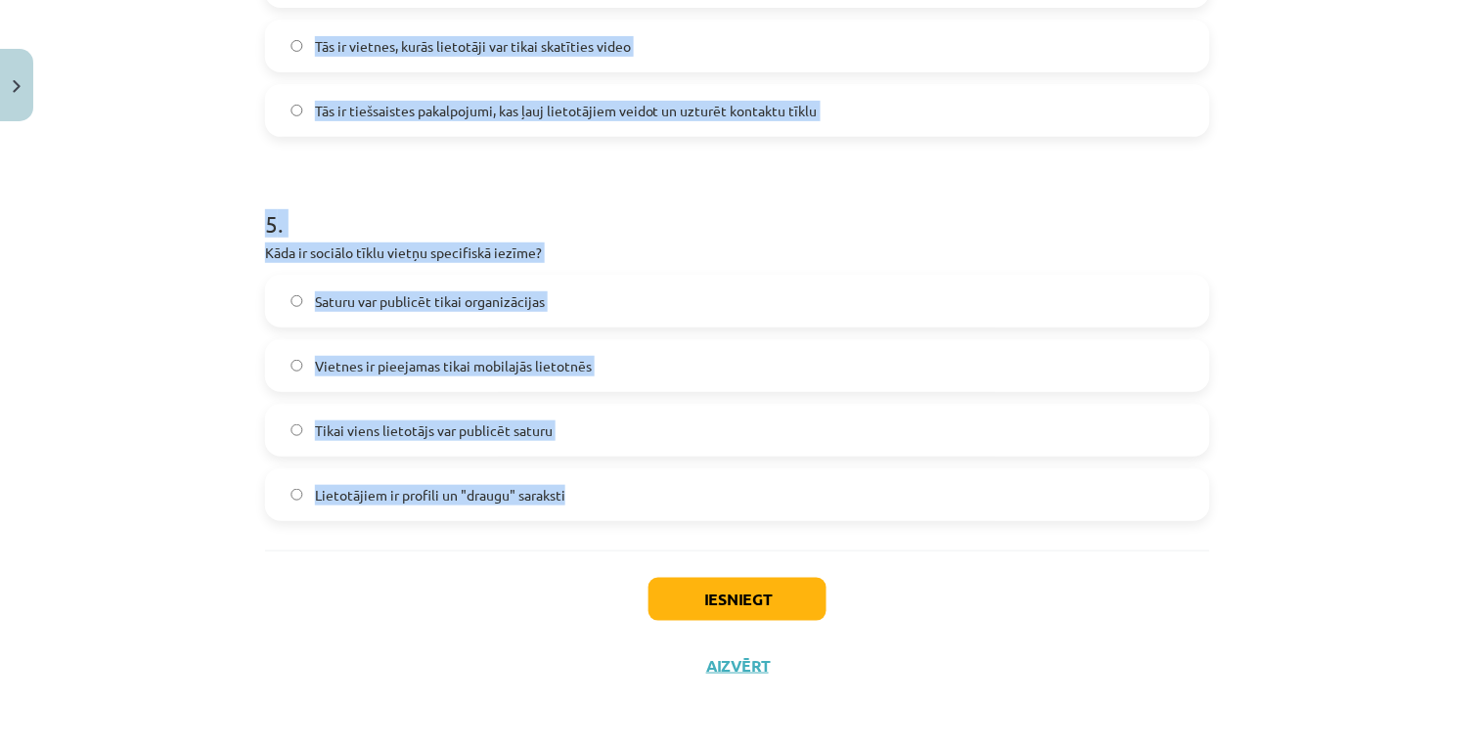
drag, startPoint x: 220, startPoint y: 441, endPoint x: 564, endPoint y: 512, distance: 351.5
click at [564, 512] on div "Mācību tēma: Latviešu valodas 9. klases 1. ieskaites mācību materiāls #2 1. tēm…" at bounding box center [737, 373] width 1475 height 747
copy form "5 . Lor ip dolorsi ametco adip elitseddoeius? Temporincidid, utlaboree do magna…"
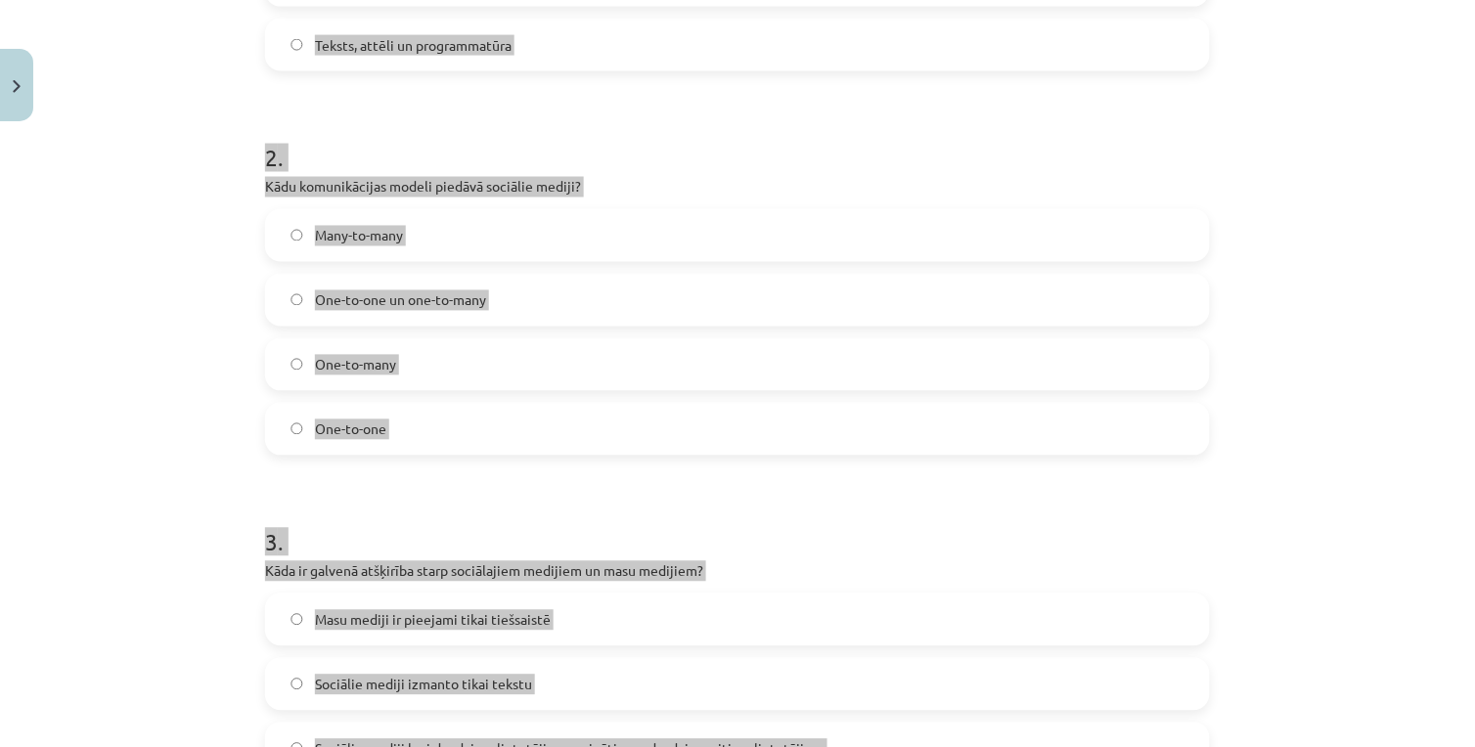
scroll to position [120, 0]
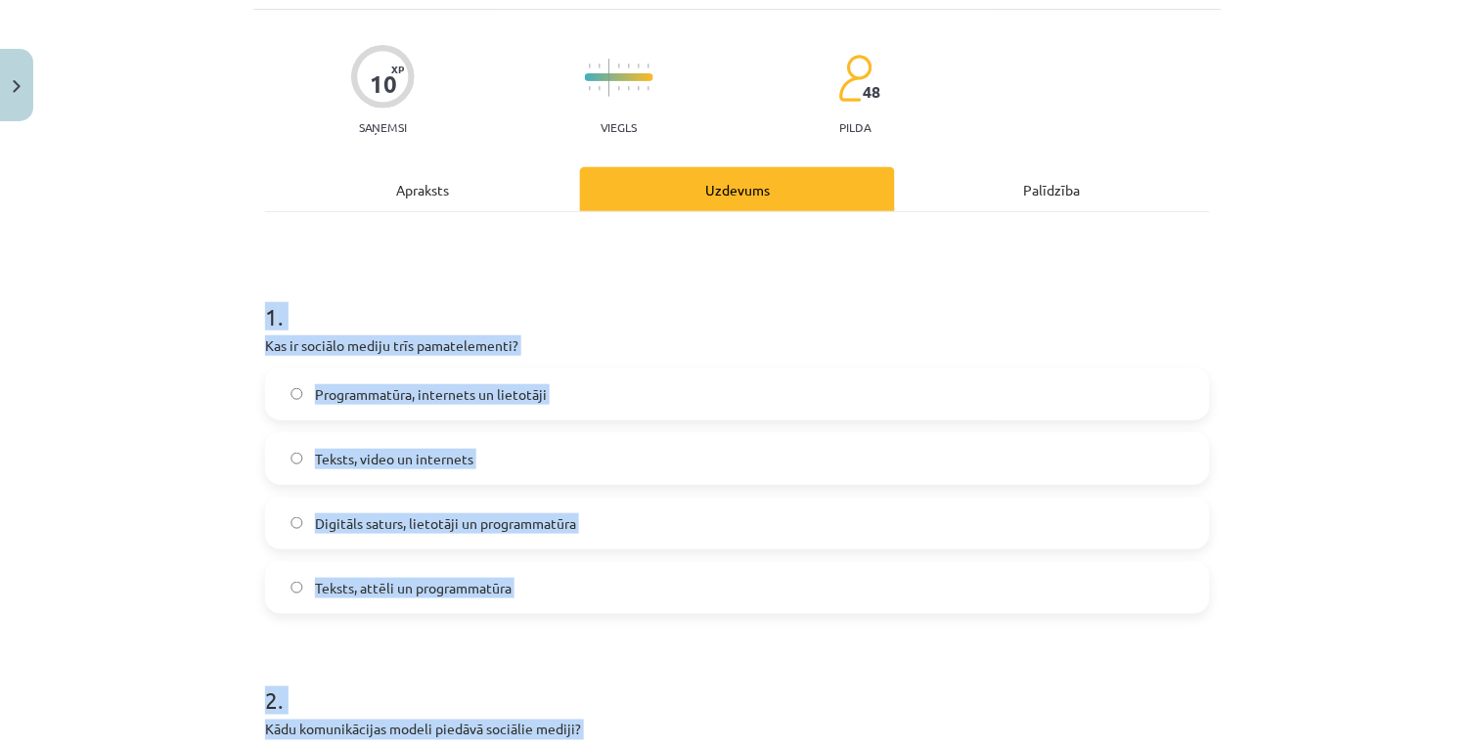
click at [618, 284] on h1 "1 ." at bounding box center [737, 299] width 945 height 61
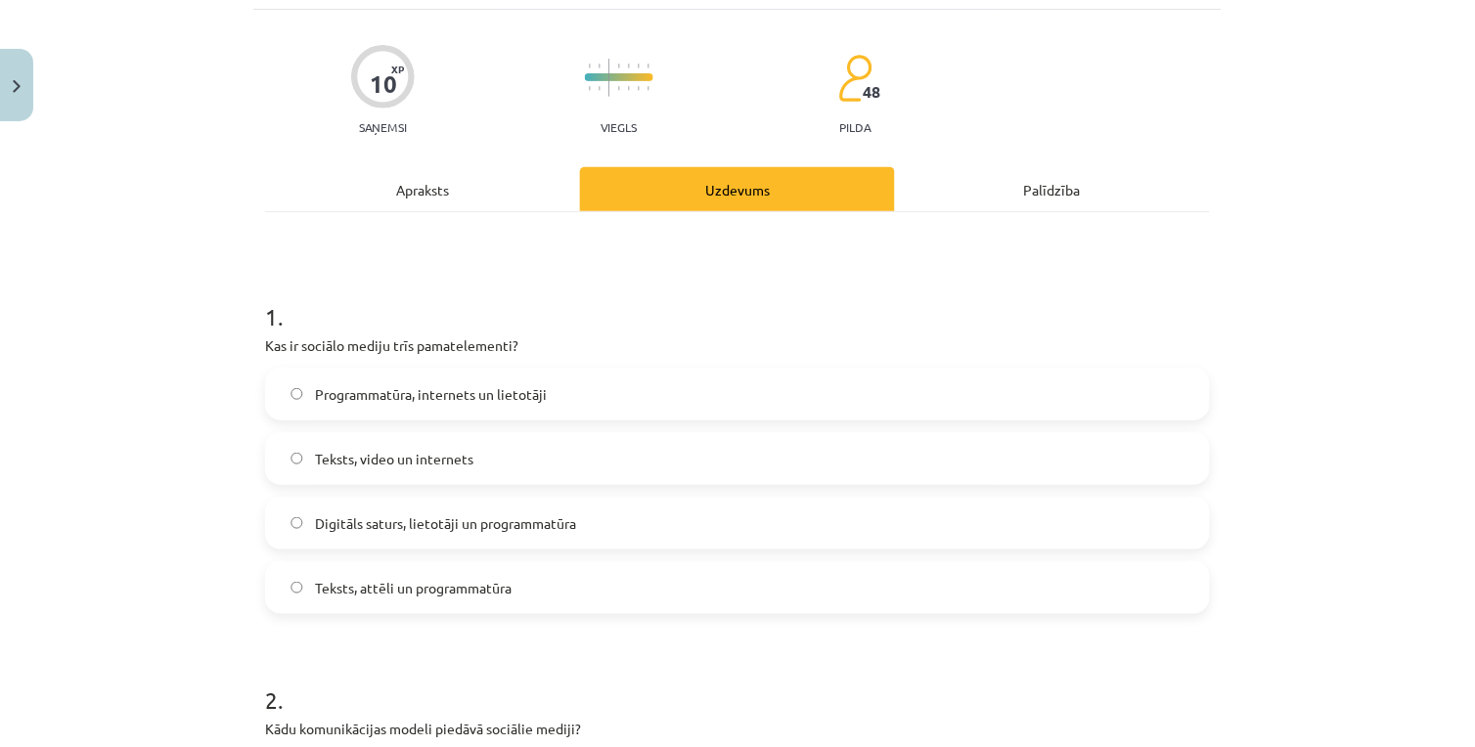
click at [619, 510] on label "Digitāls saturs, lietotāji un programmatūra" at bounding box center [737, 523] width 941 height 49
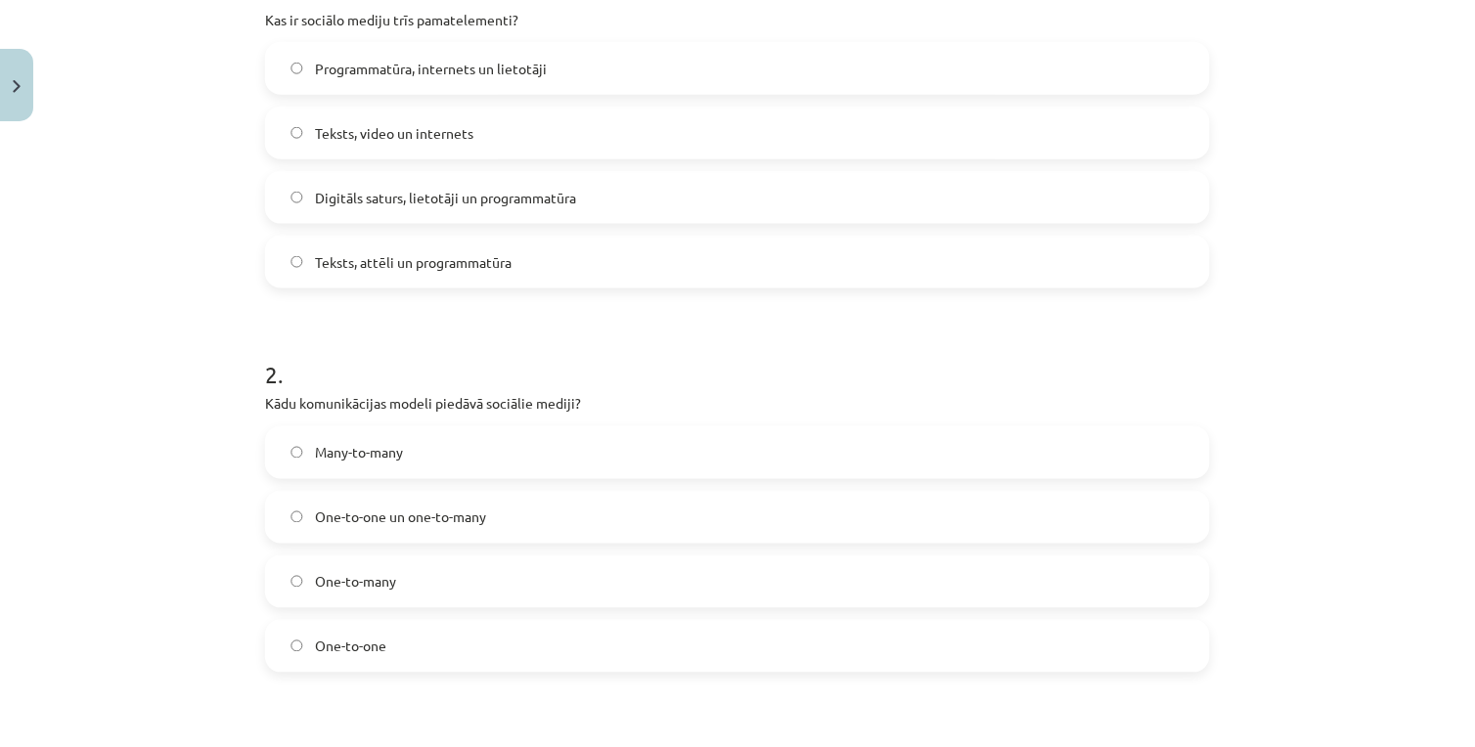
scroll to position [881, 0]
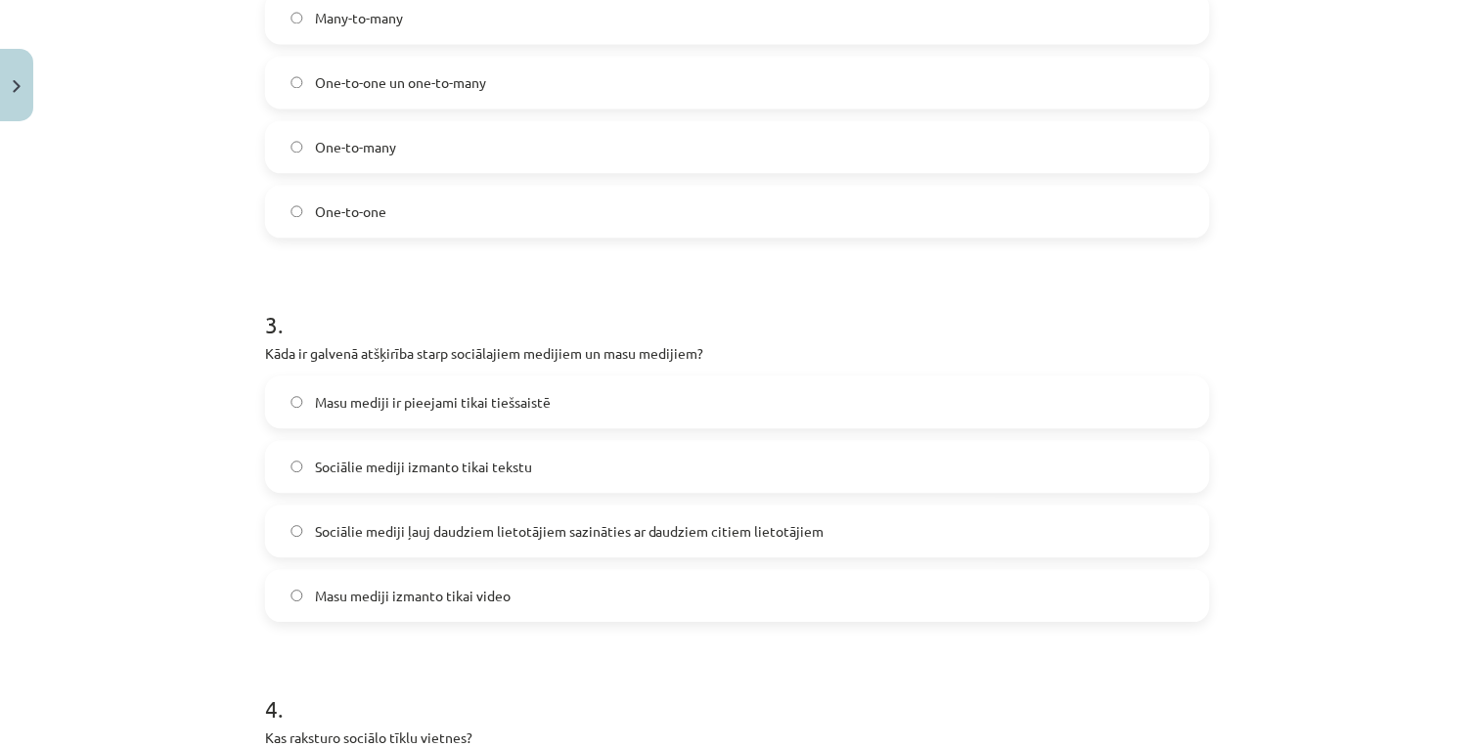
click at [544, 516] on label "Sociālie mediji ļauj daudziem lietotājiem sazināties ar daudziem citiem lietotā…" at bounding box center [737, 531] width 941 height 49
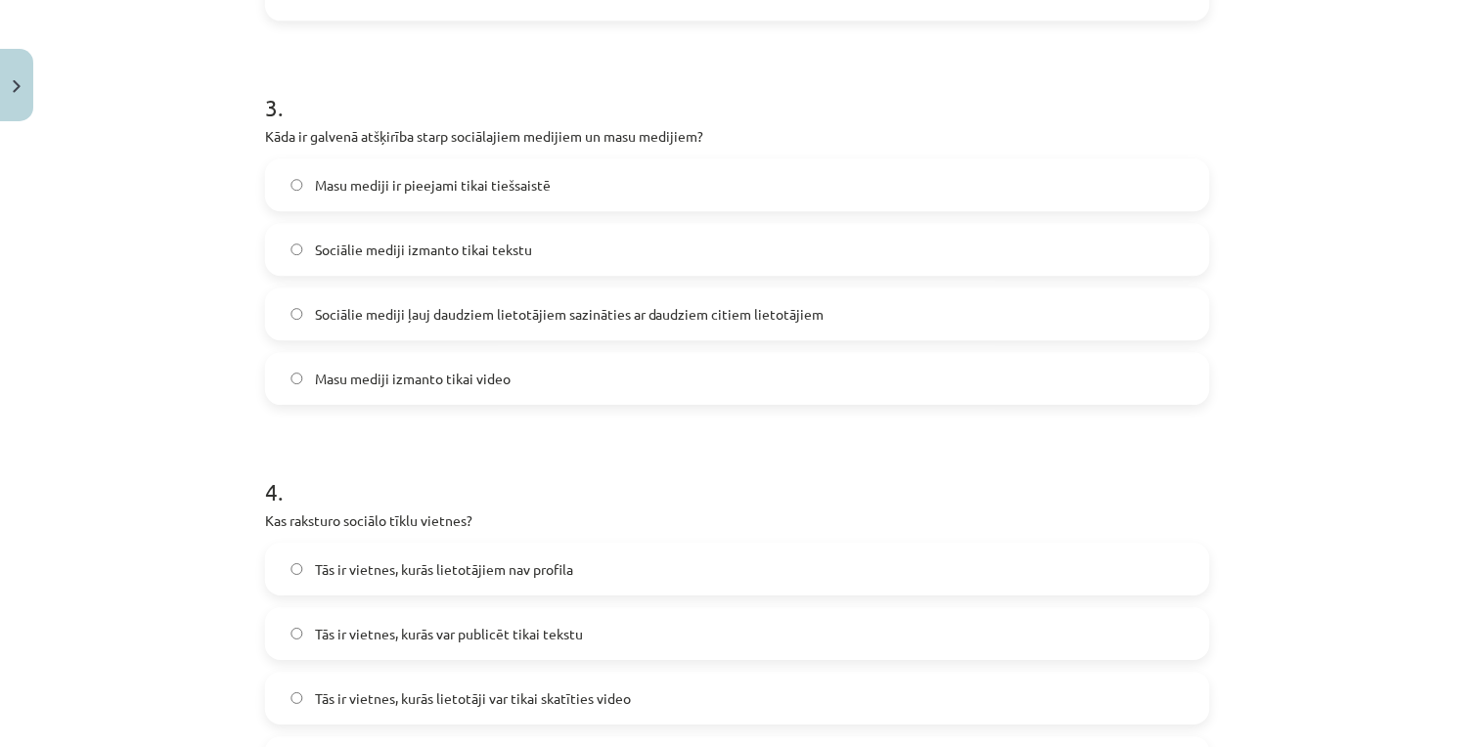
scroll to position [1316, 0]
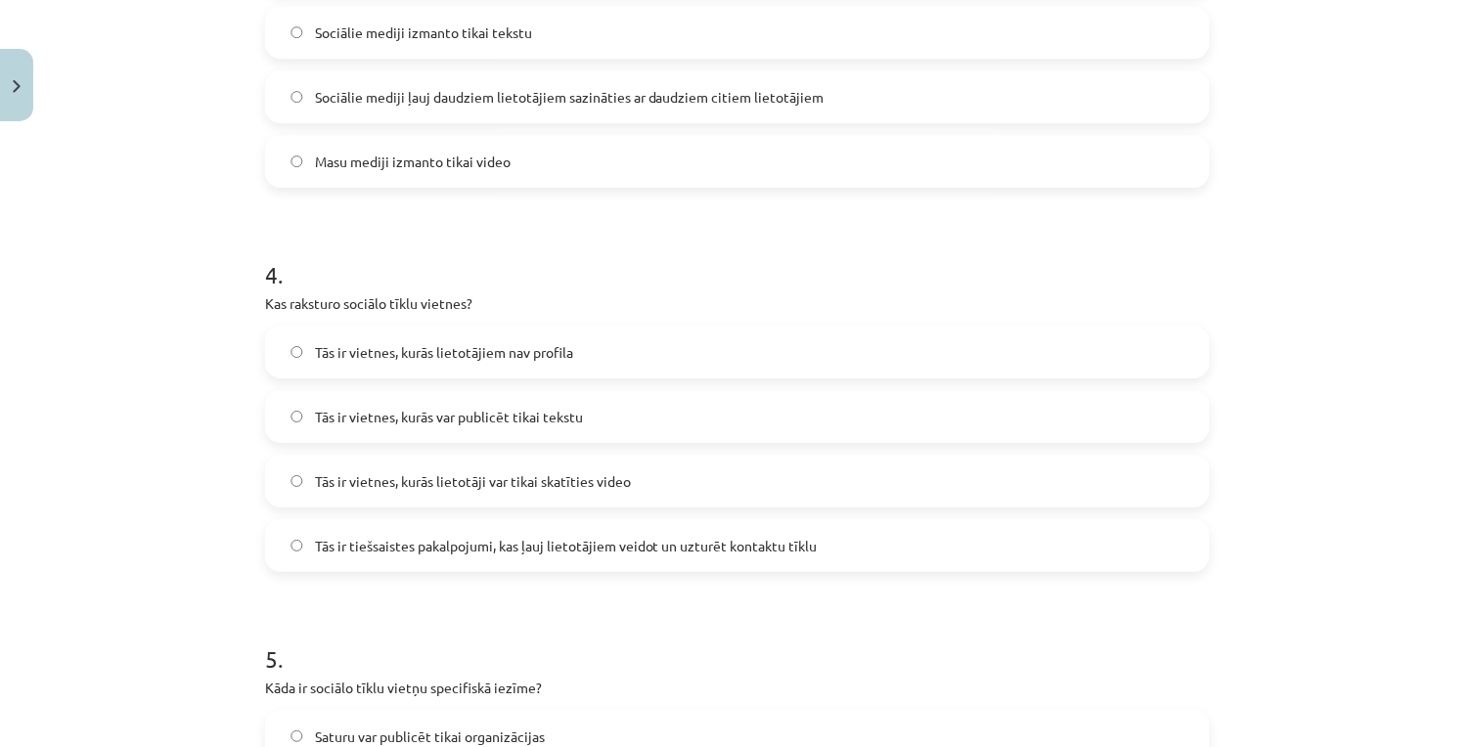
click at [453, 536] on span "Tās ir tiešsaistes pakalpojumi, kas ļauj lietotājiem veidot un uzturēt kontaktu…" at bounding box center [566, 546] width 503 height 21
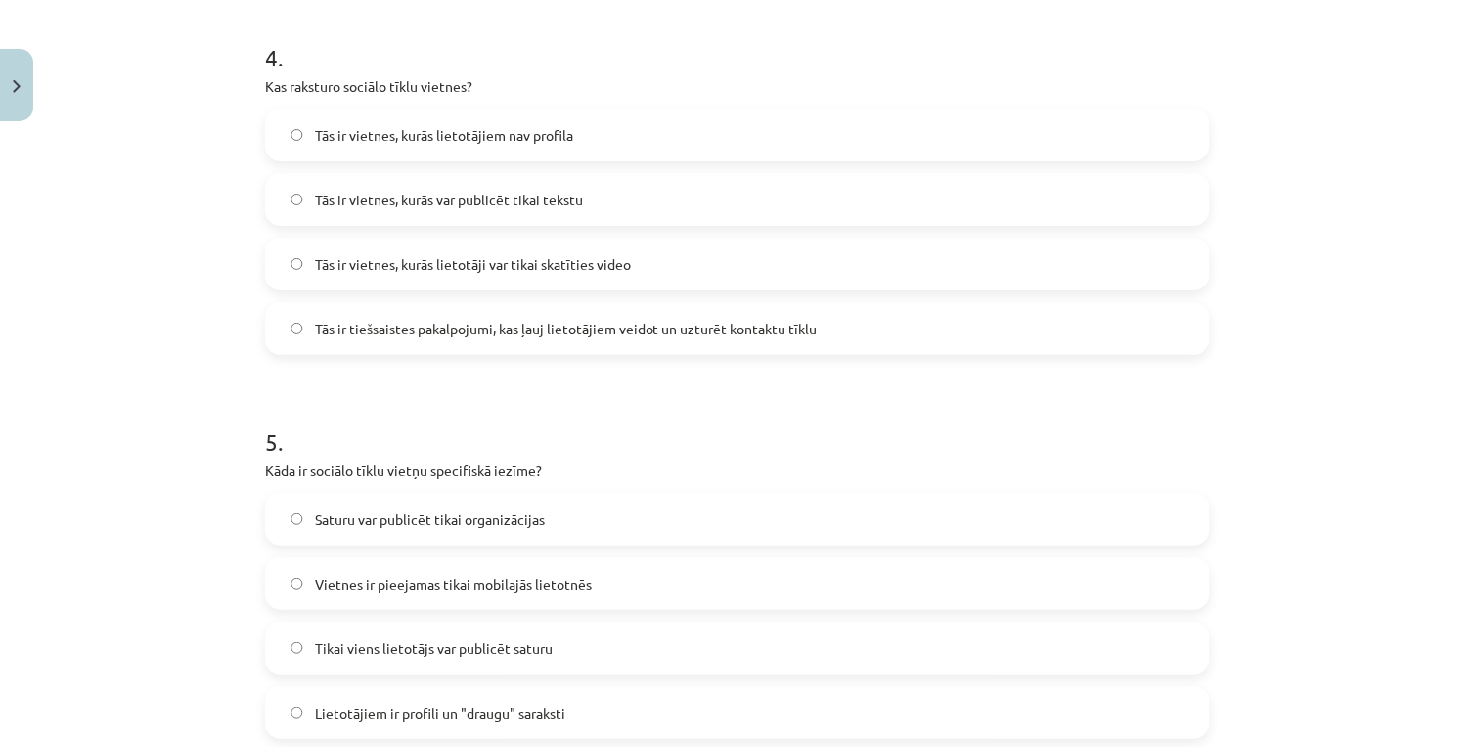
scroll to position [1641, 0]
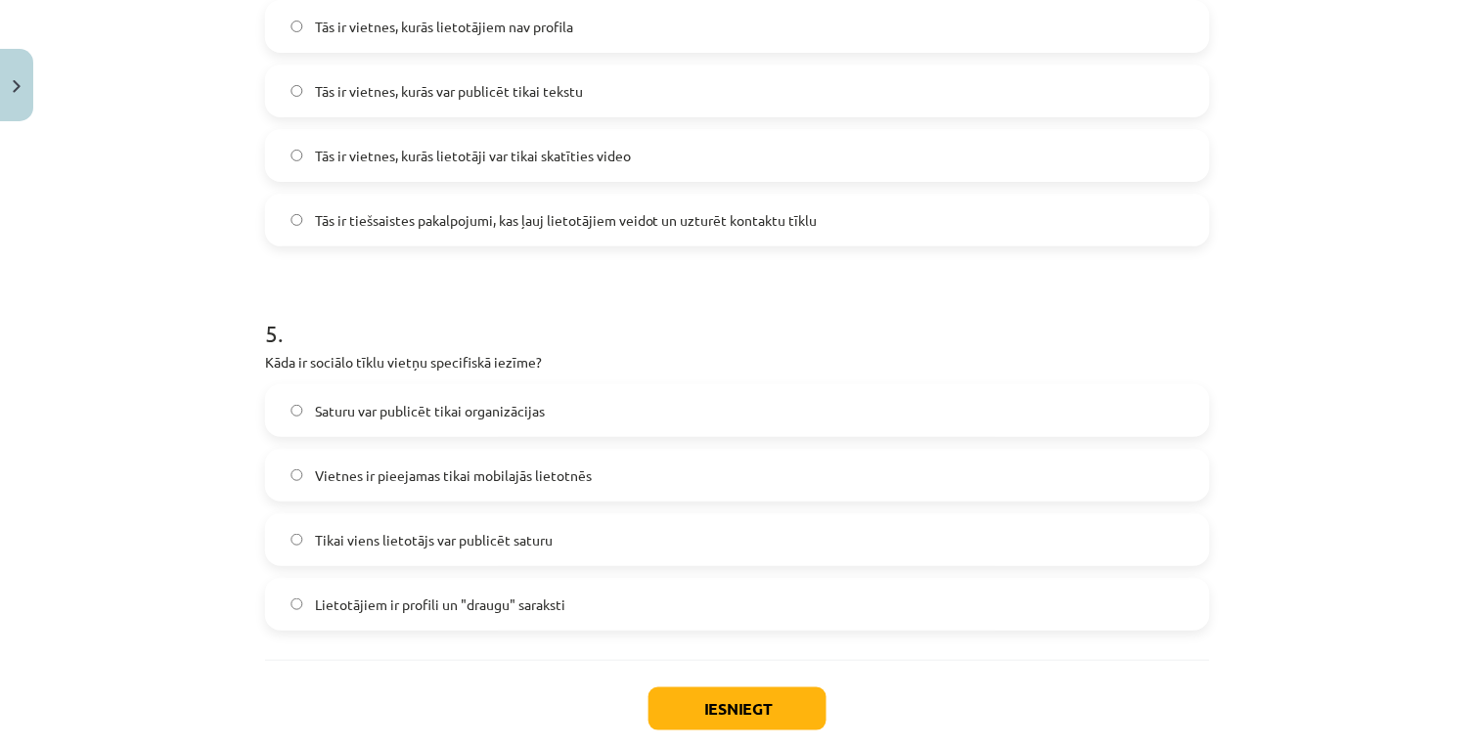
click at [422, 605] on span "Lietotājiem ir profili un "draugu" saraksti" at bounding box center [440, 605] width 250 height 21
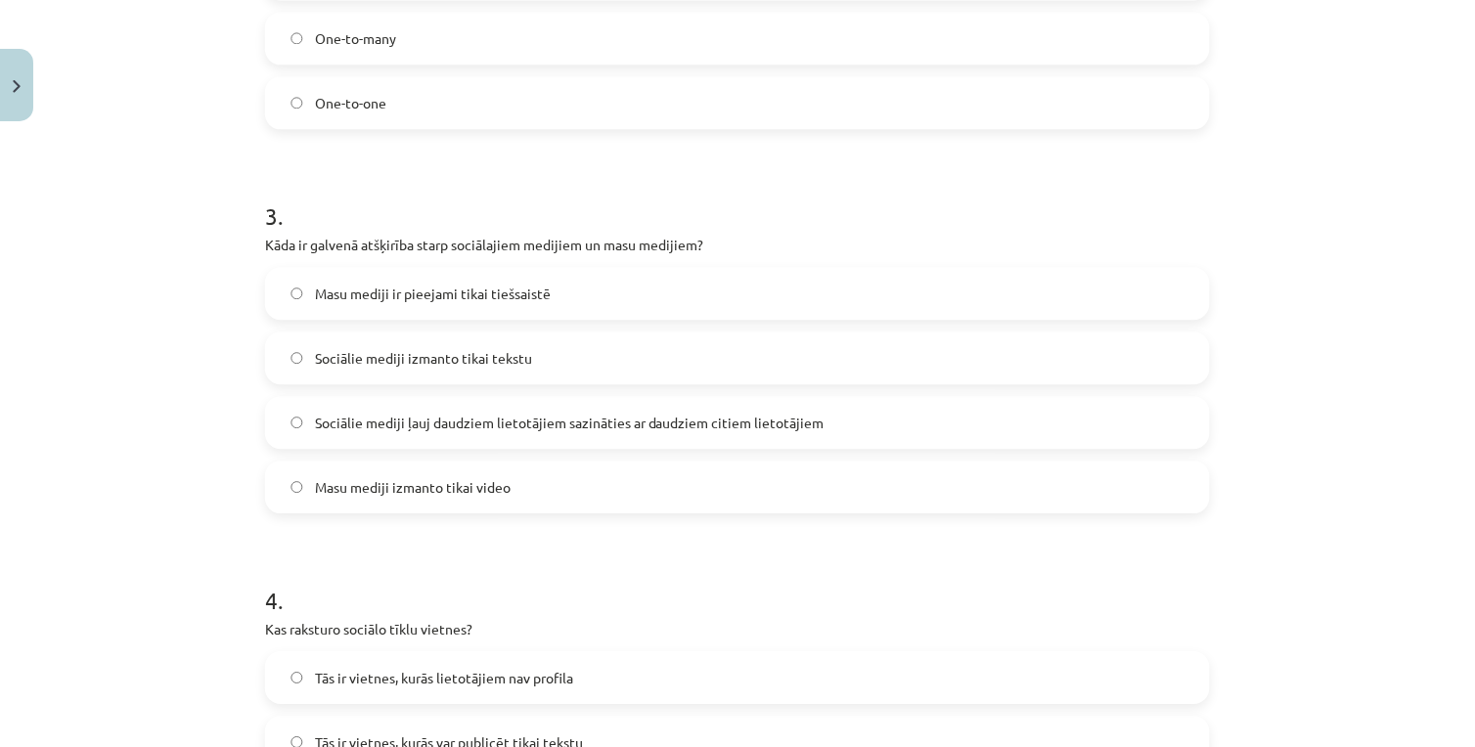
scroll to position [446, 0]
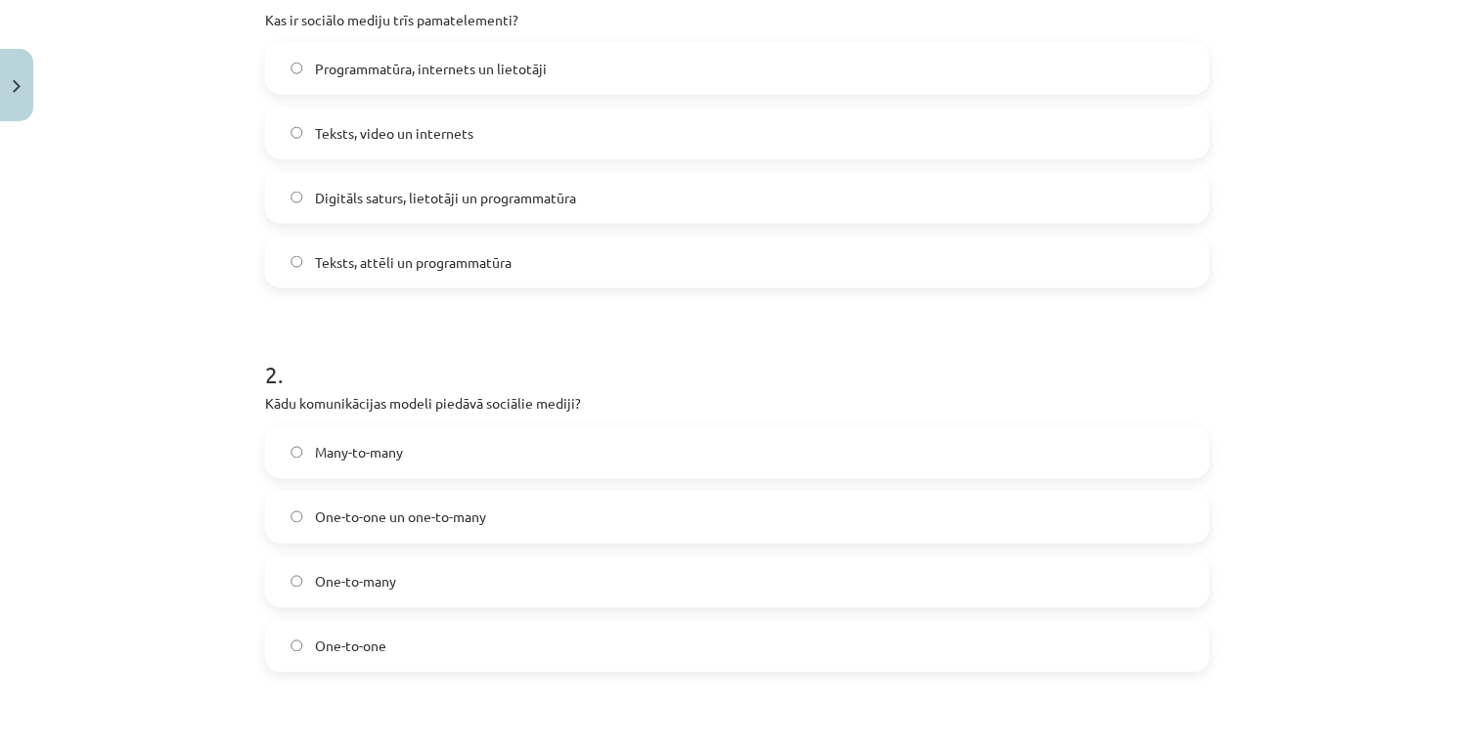
click at [411, 435] on label "Many-to-many" at bounding box center [737, 452] width 941 height 49
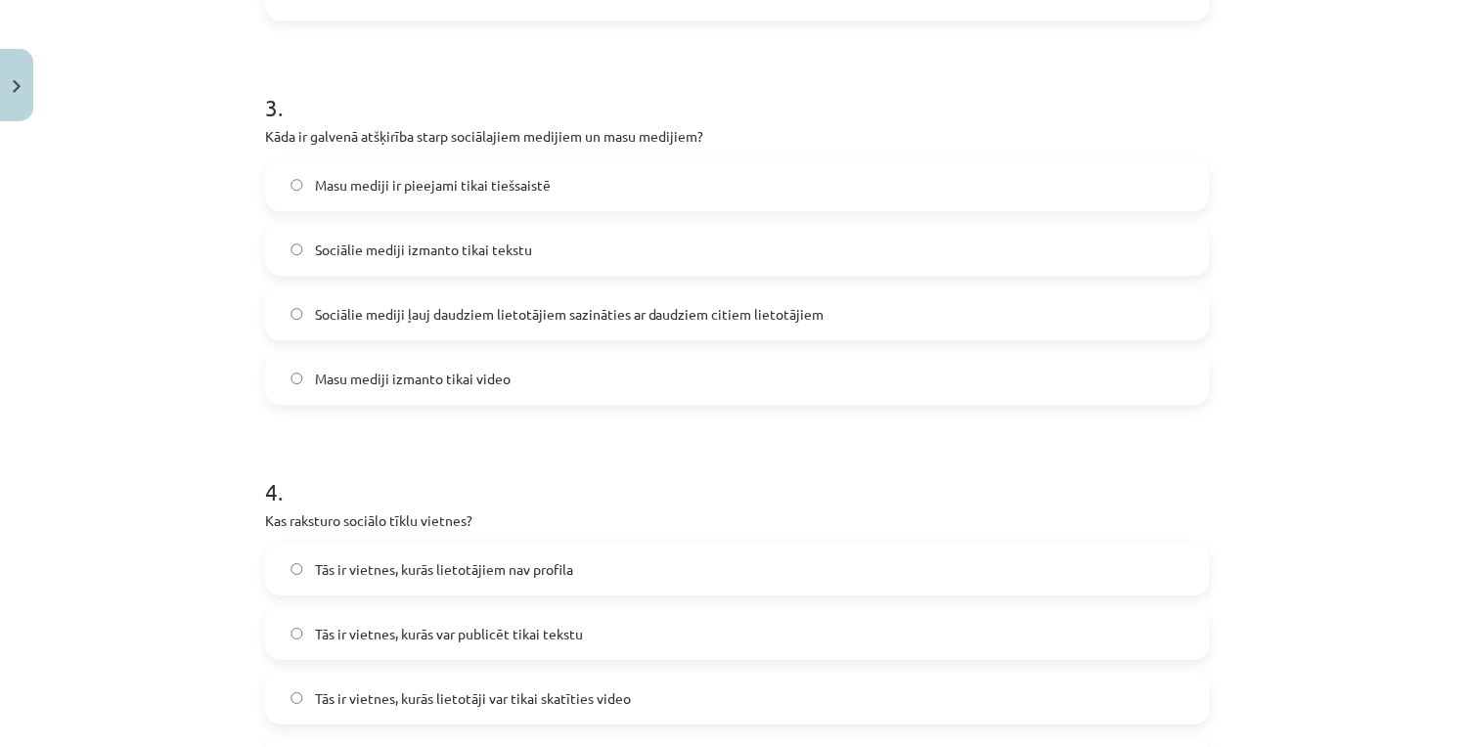
scroll to position [1751, 0]
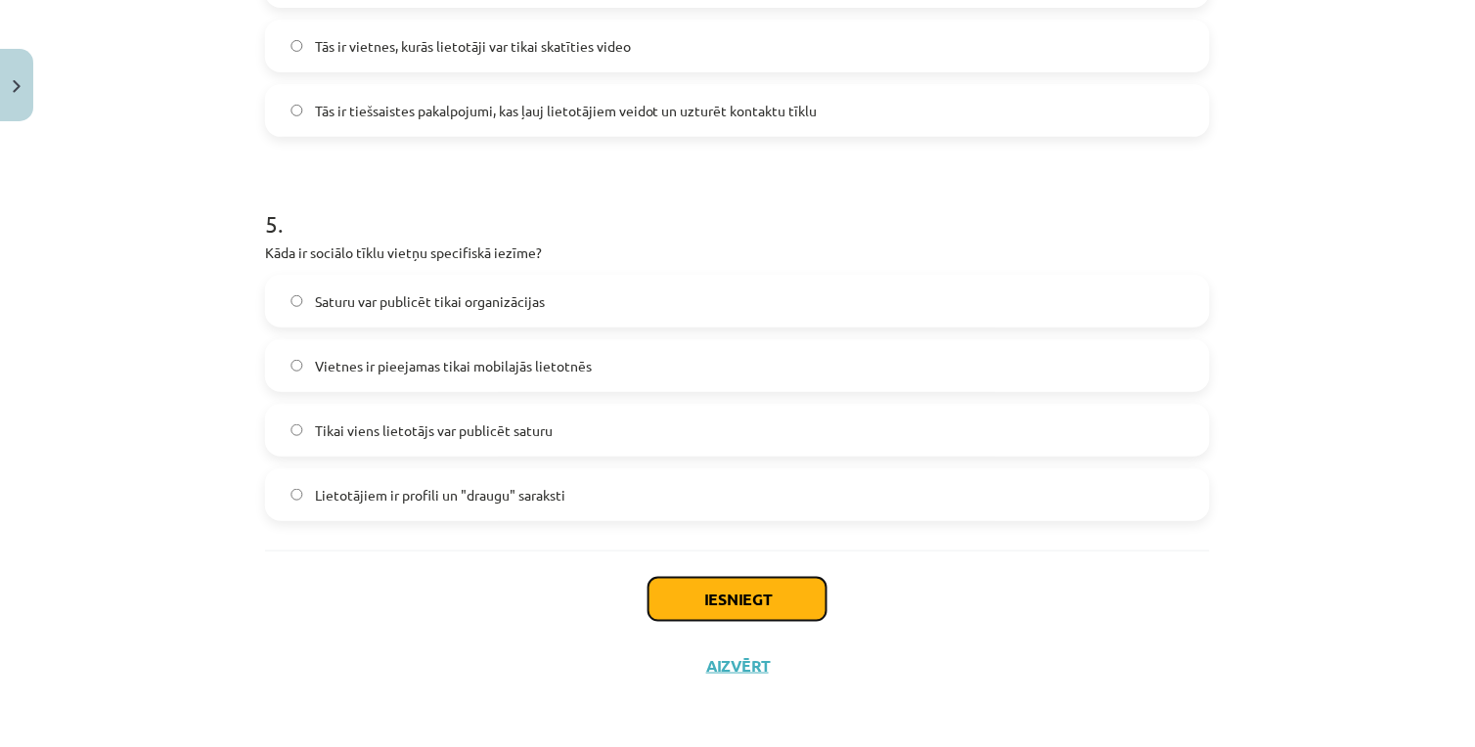
click at [691, 606] on button "Iesniegt" at bounding box center [738, 599] width 178 height 43
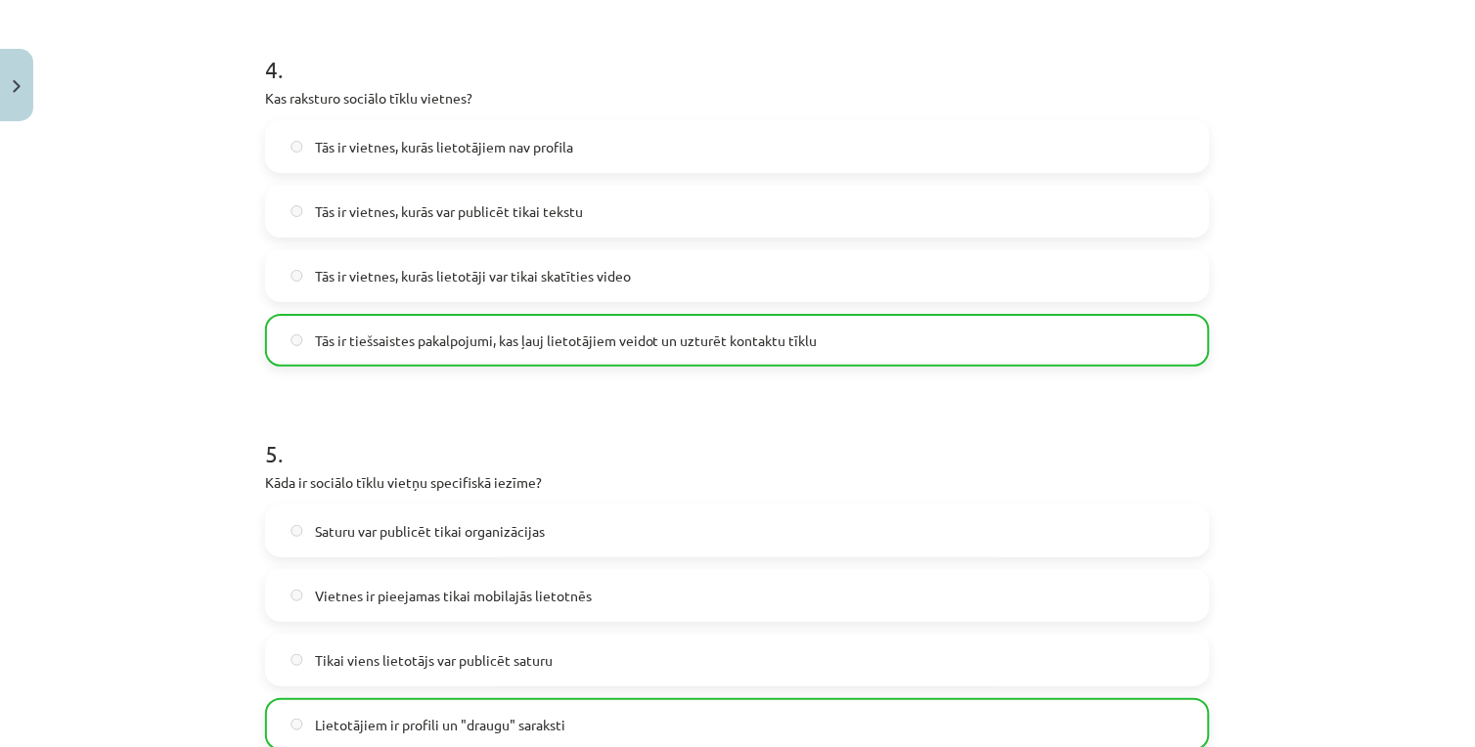
scroll to position [1738, 0]
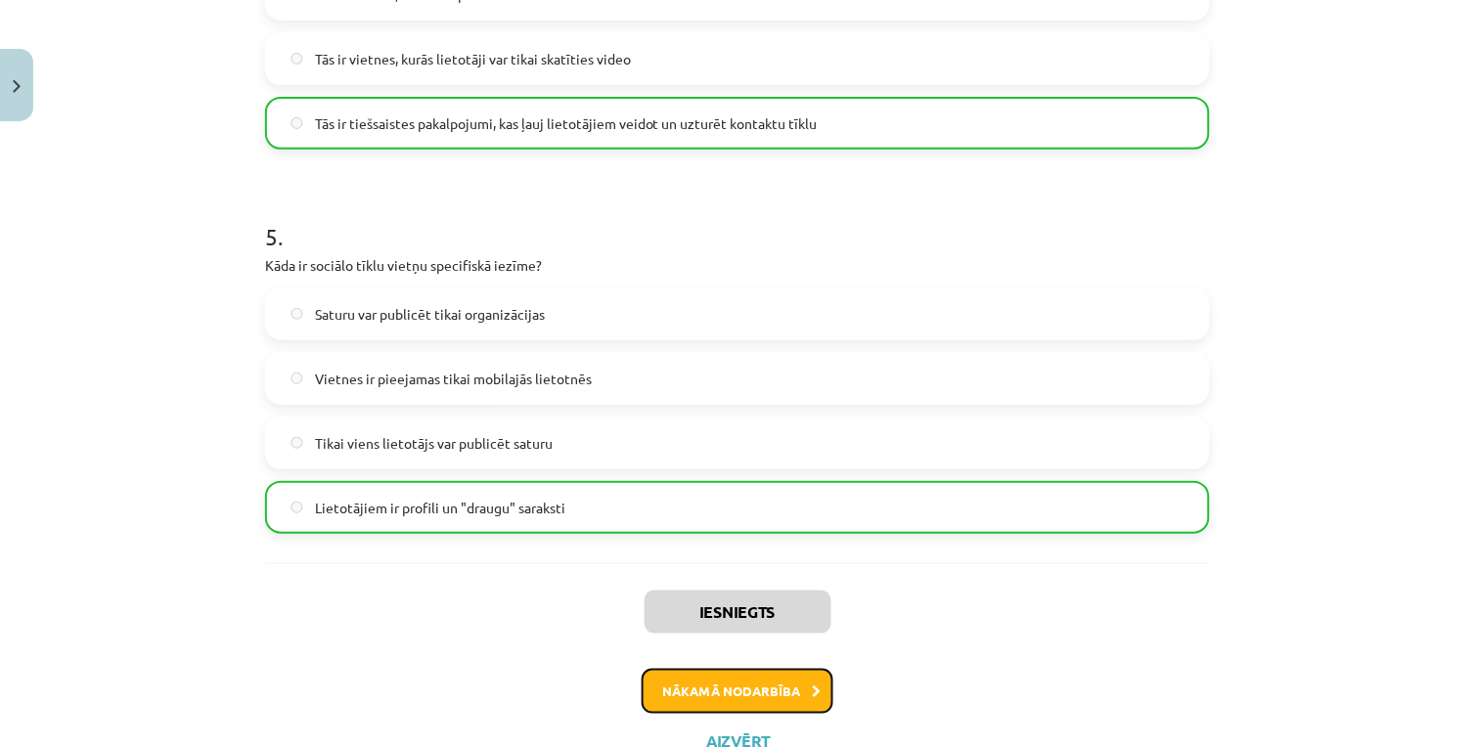
click at [702, 711] on button "Nākamā nodarbība" at bounding box center [738, 691] width 192 height 45
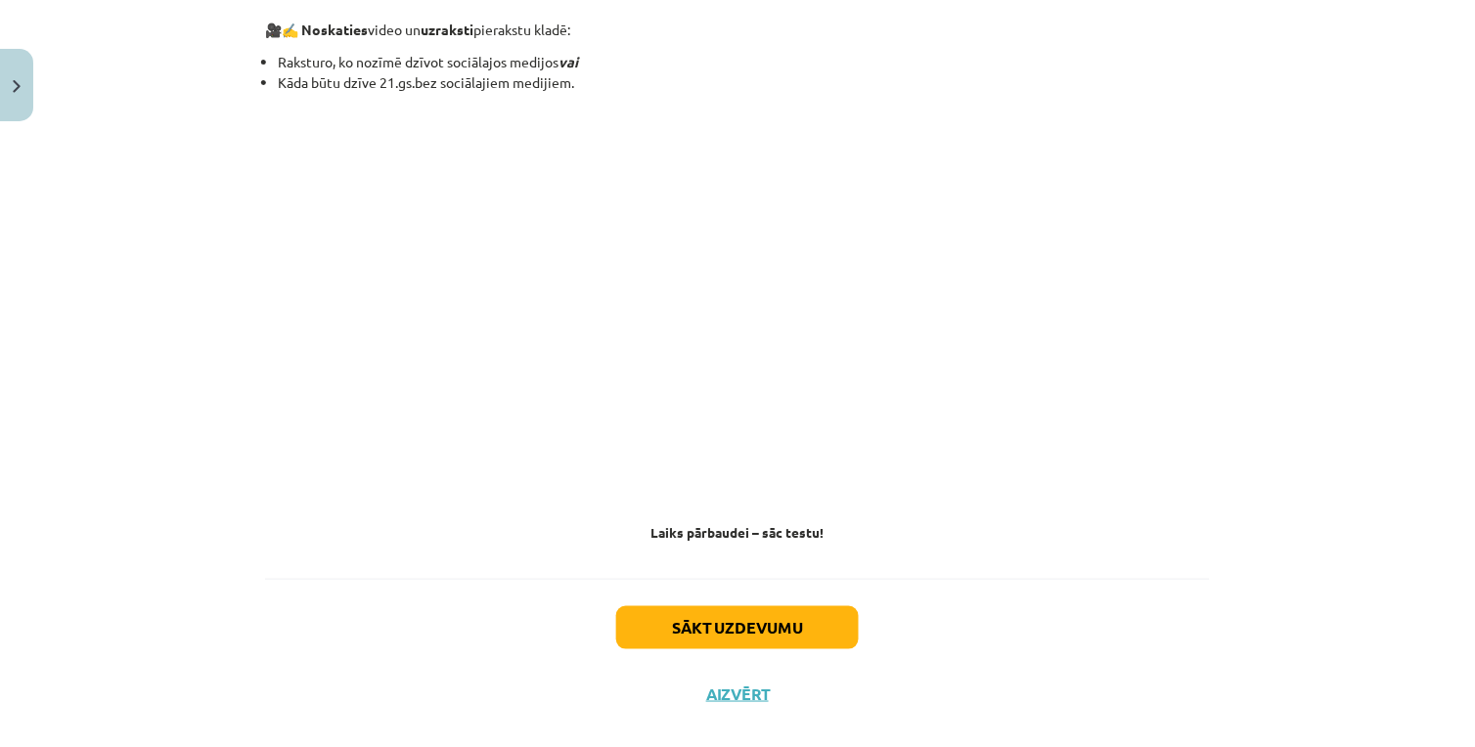
scroll to position [49, 0]
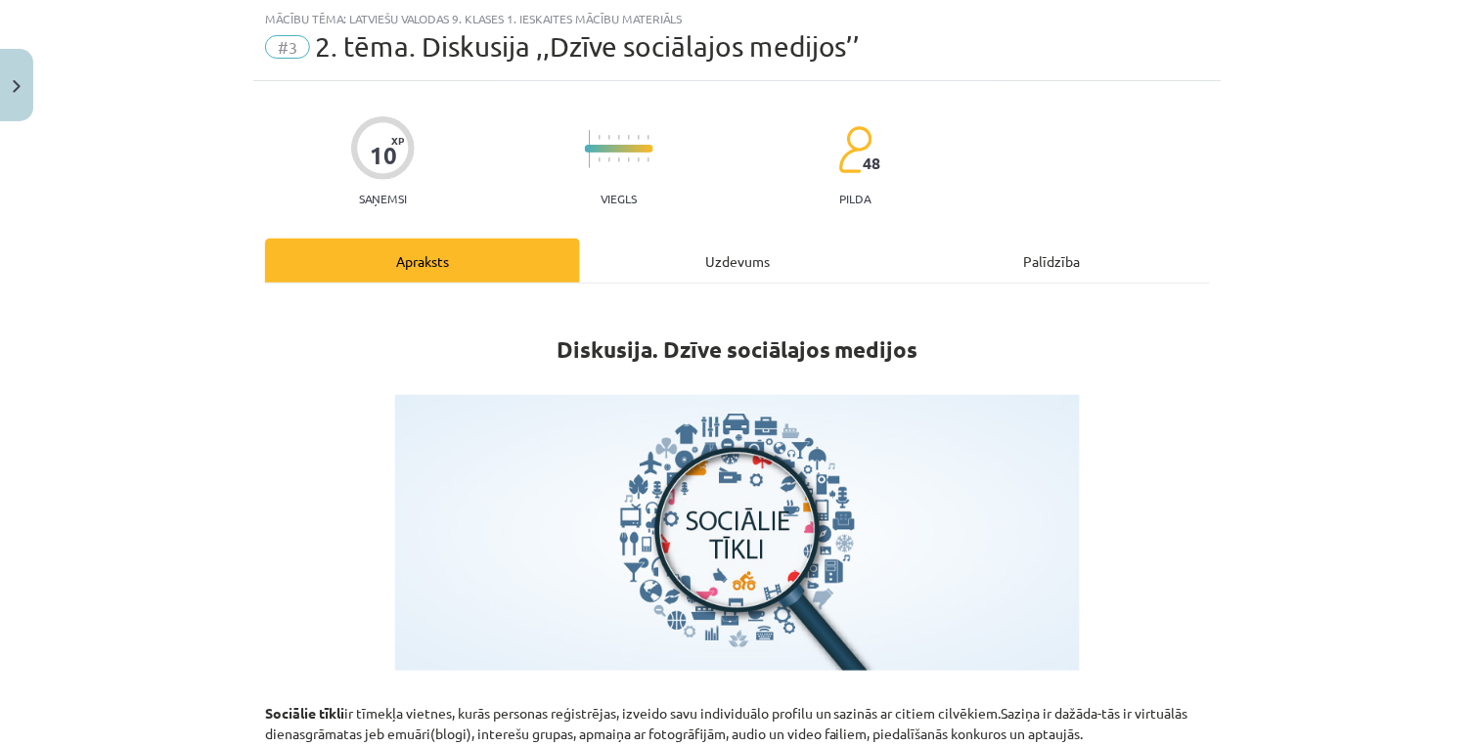
click at [667, 265] on div "Uzdevums" at bounding box center [737, 261] width 315 height 44
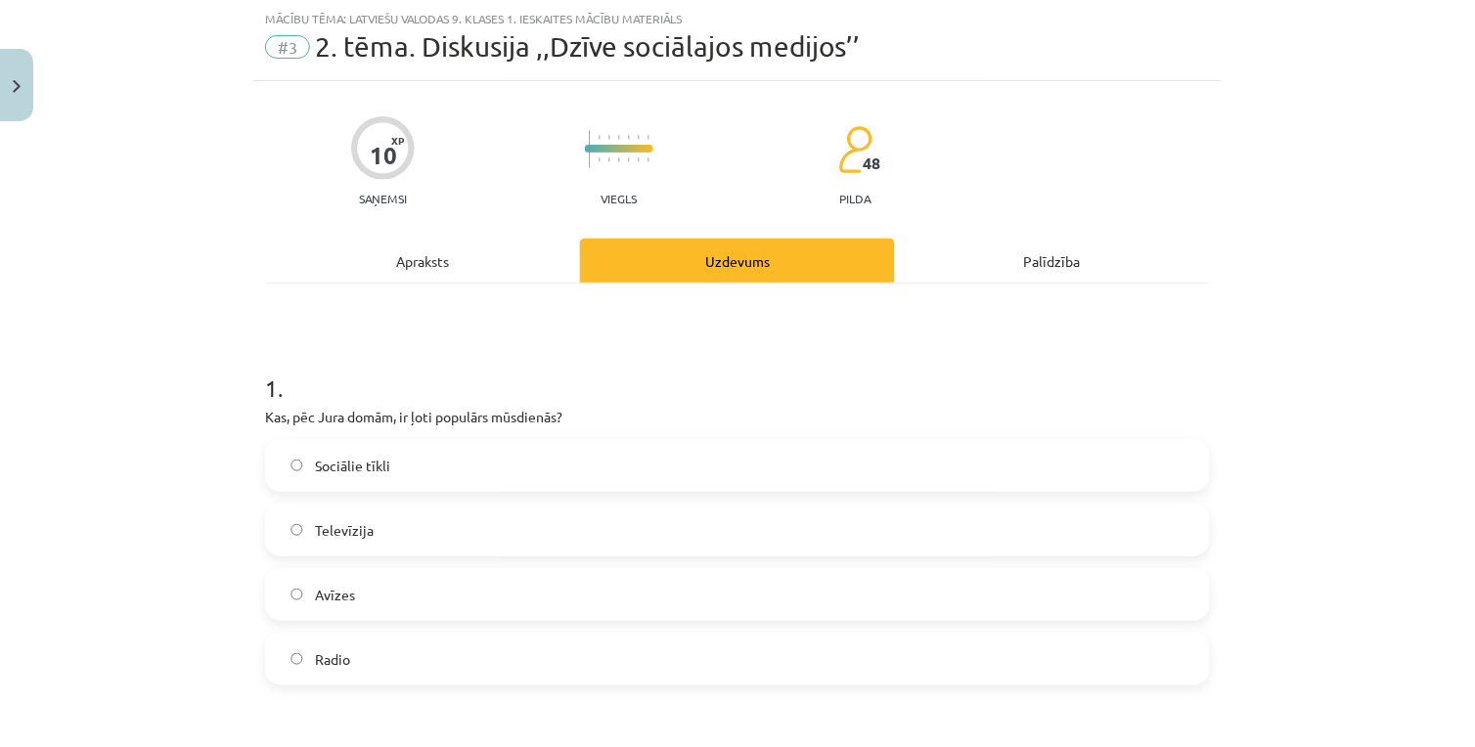
click at [479, 250] on div "Apraksts" at bounding box center [422, 261] width 315 height 44
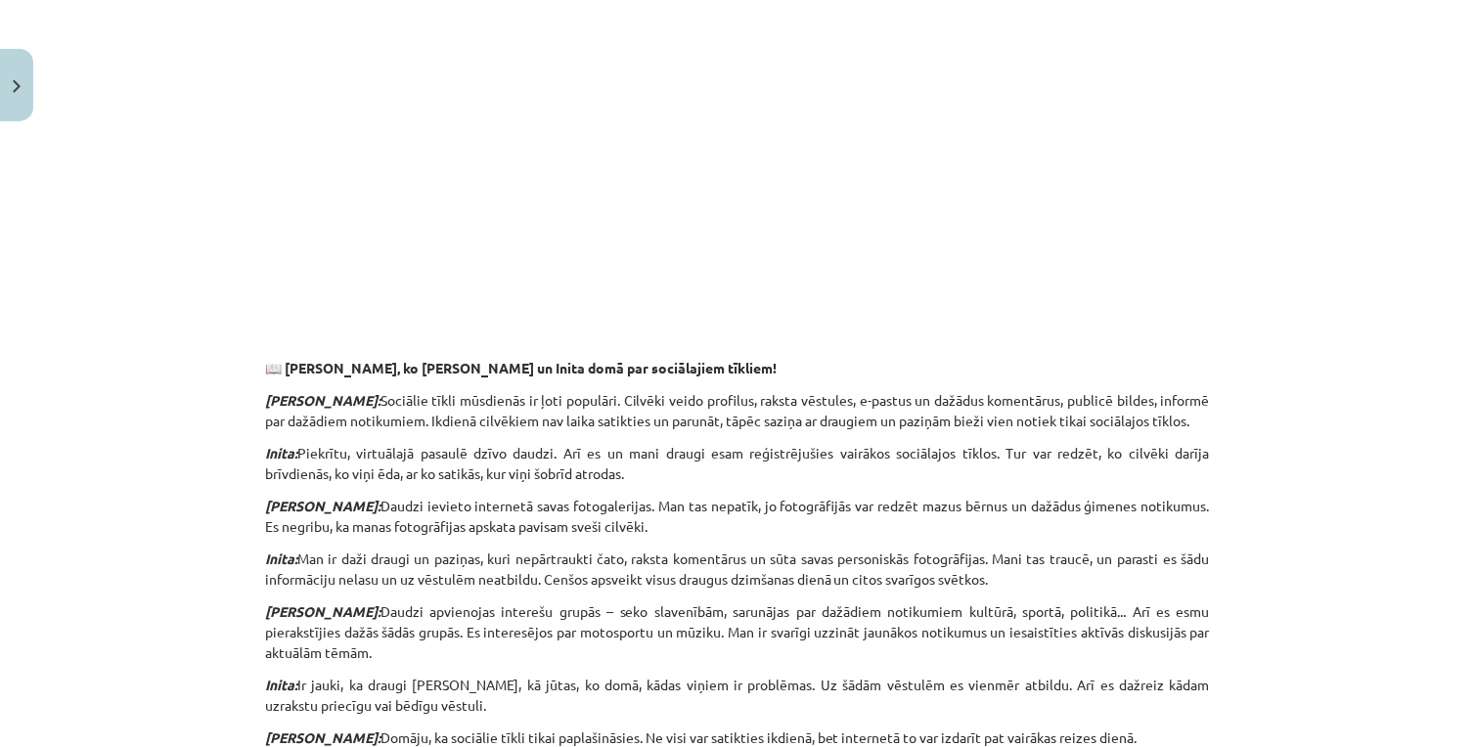
scroll to position [857, 0]
